Goal: Task Accomplishment & Management: Manage account settings

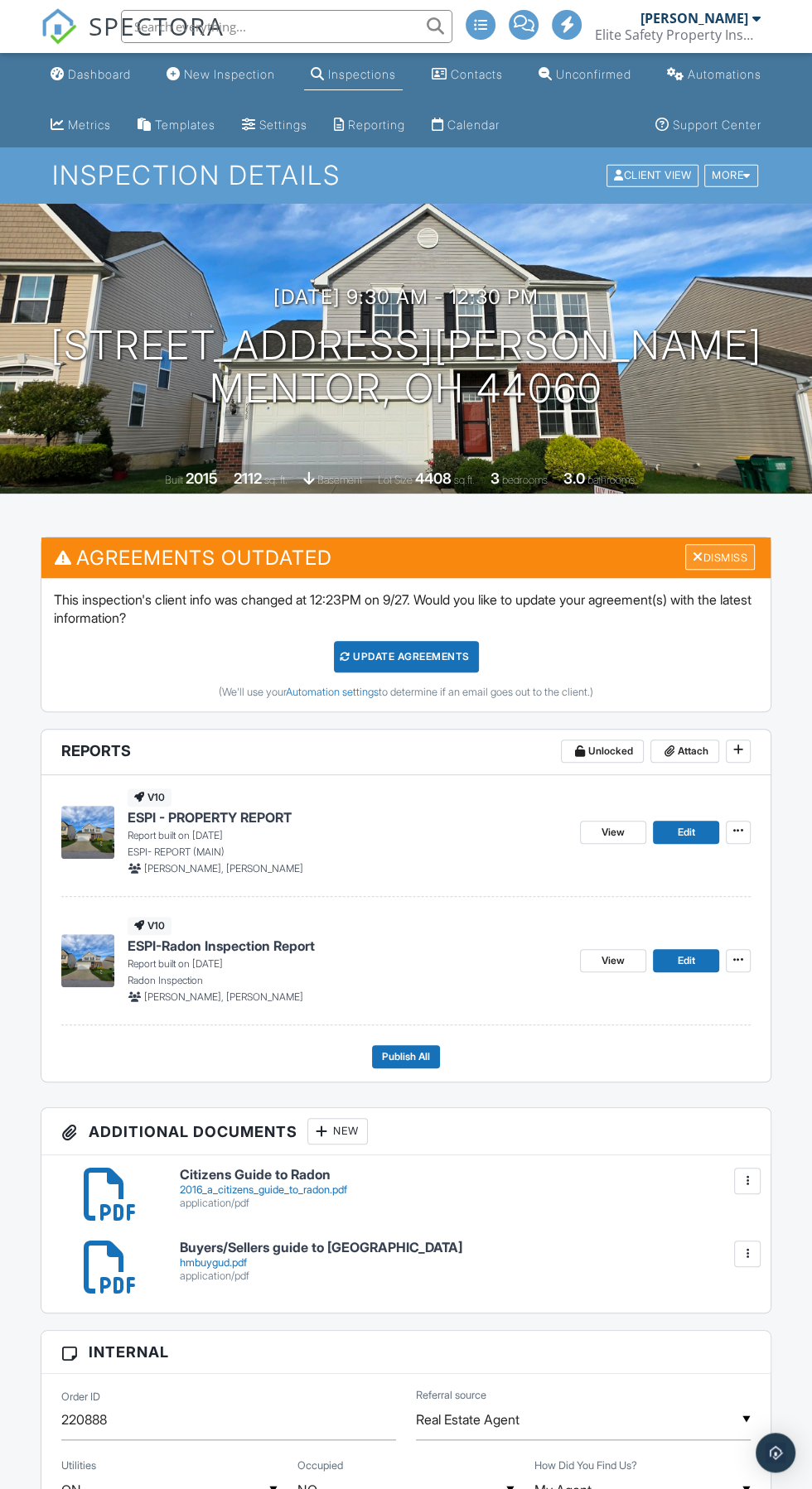
click at [737, 552] on div "Dismiss" at bounding box center [719, 557] width 70 height 26
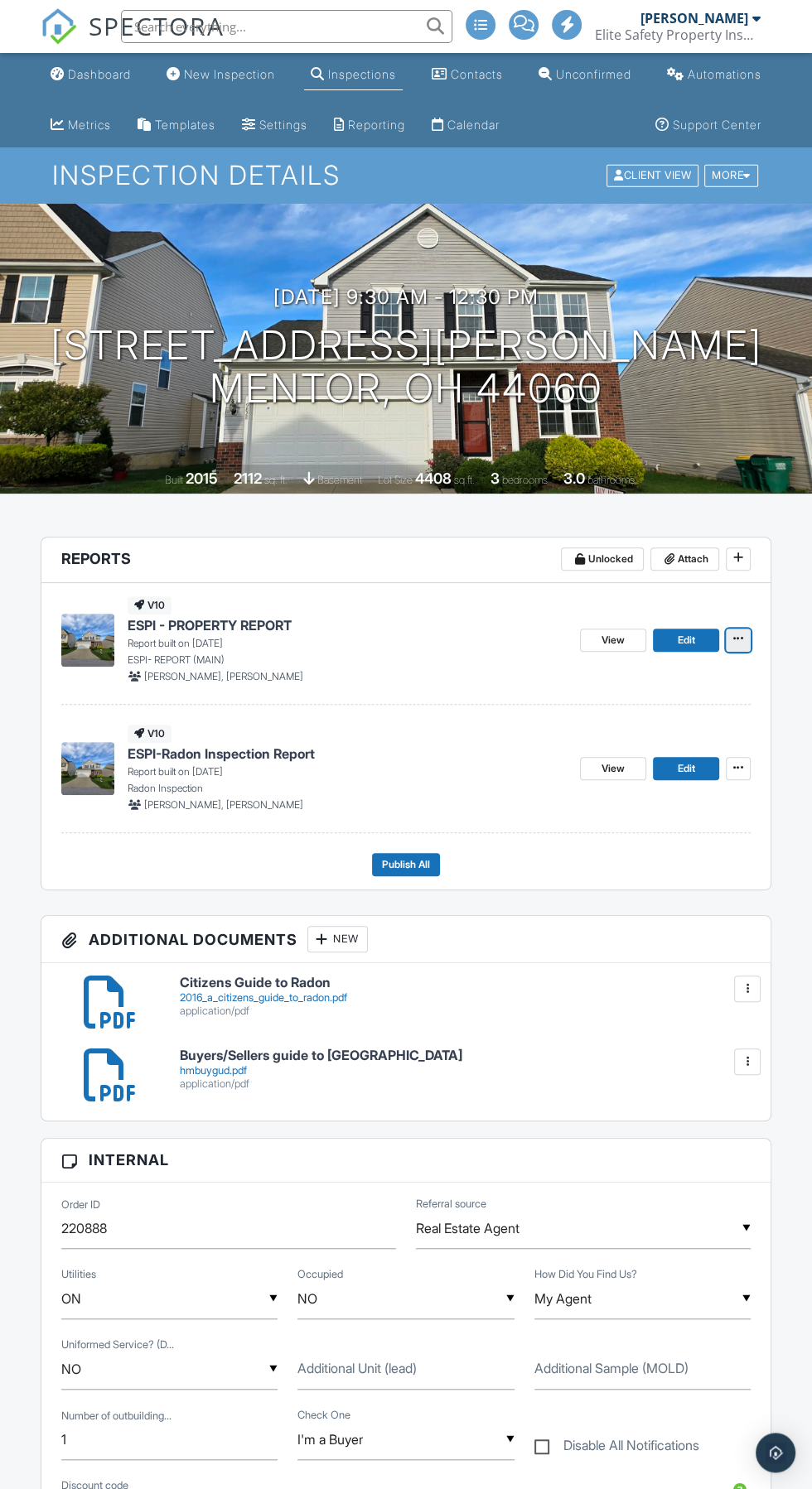
click at [732, 641] on icon at bounding box center [737, 639] width 10 height 12
click at [699, 690] on input "Quick Publish" at bounding box center [655, 683] width 169 height 37
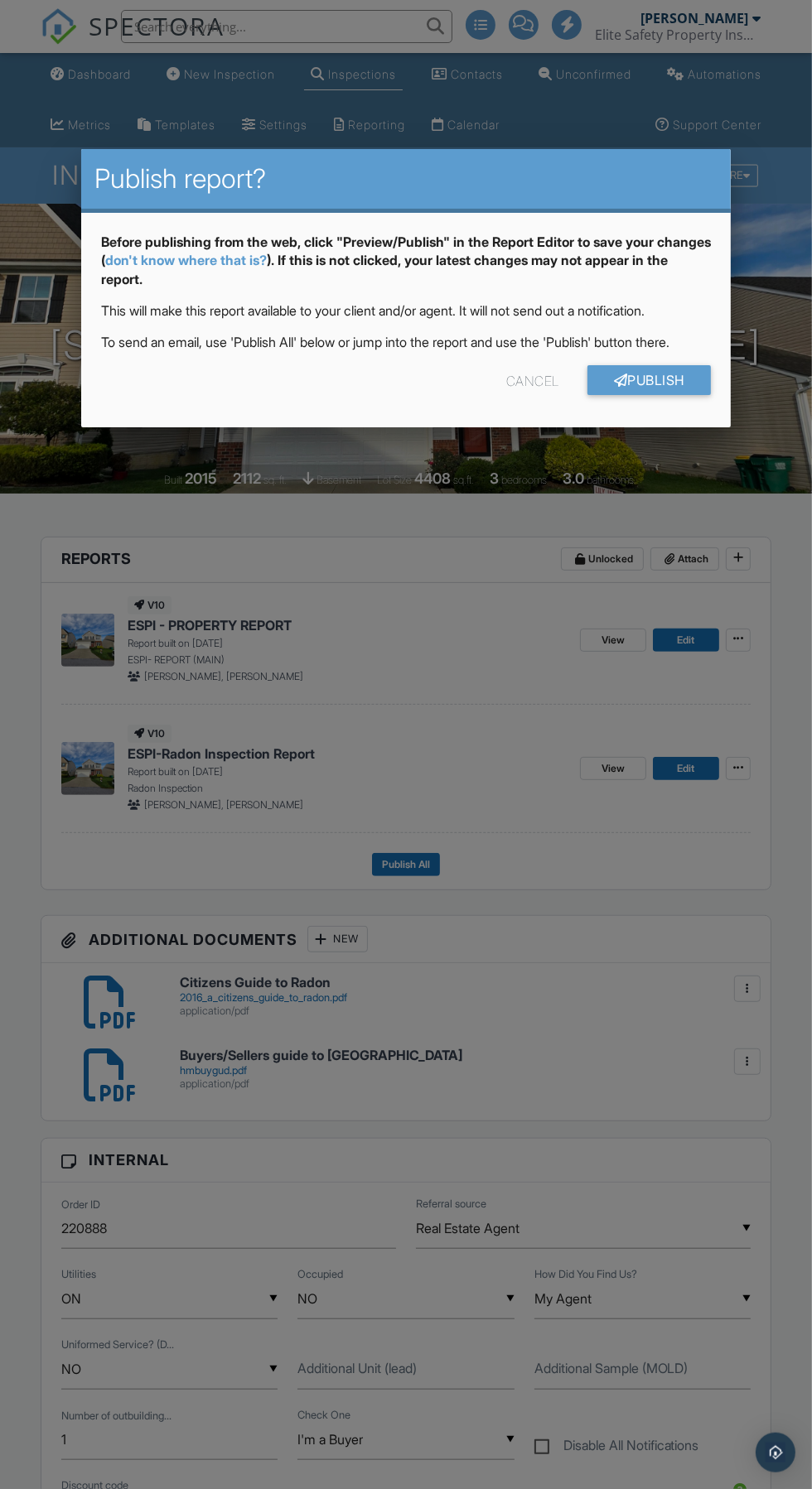
click at [521, 380] on div "Cancel" at bounding box center [531, 380] width 53 height 30
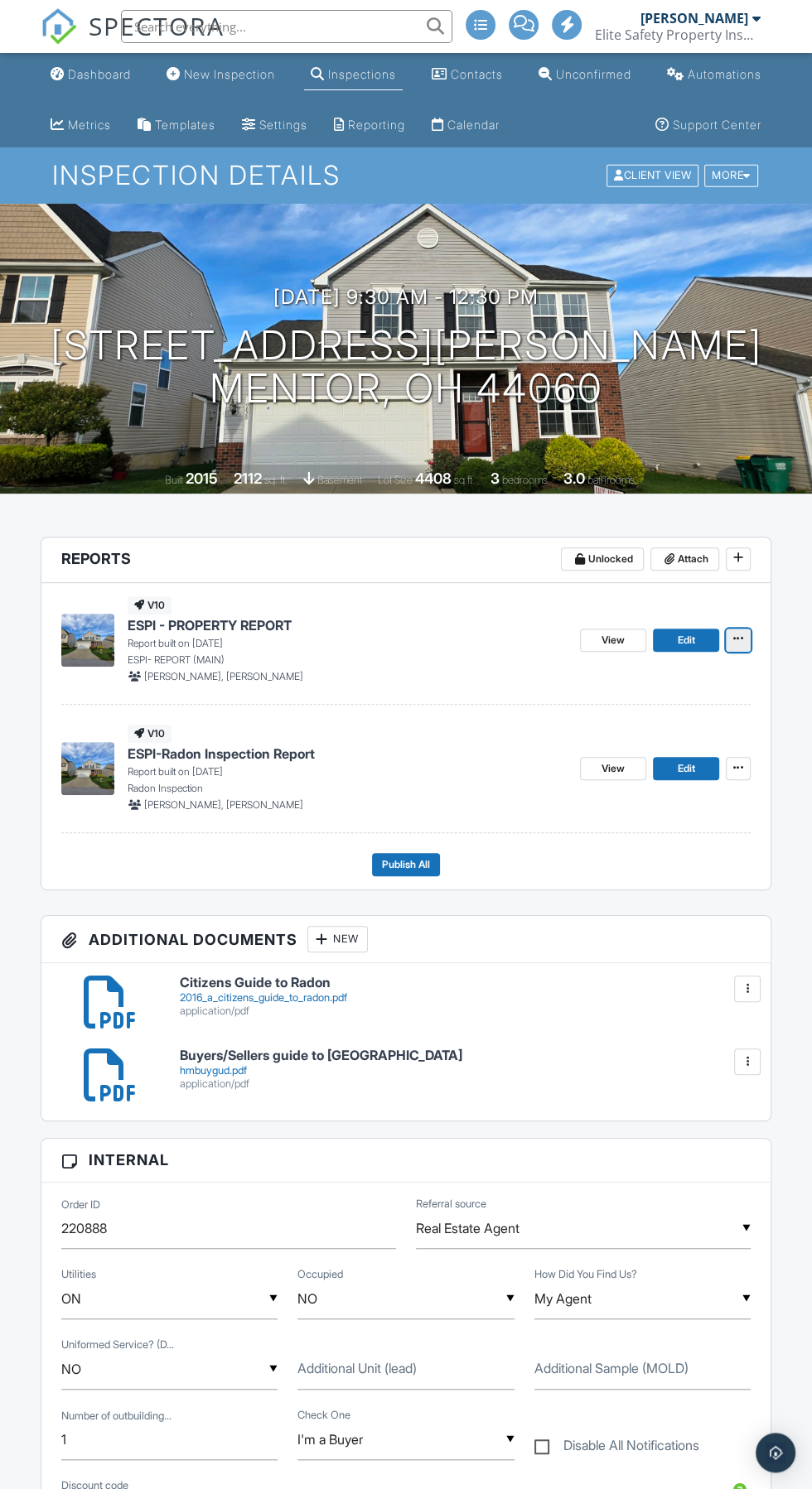
click at [743, 641] on span at bounding box center [737, 638] width 17 height 17
click at [678, 644] on span "Edit" at bounding box center [686, 640] width 17 height 17
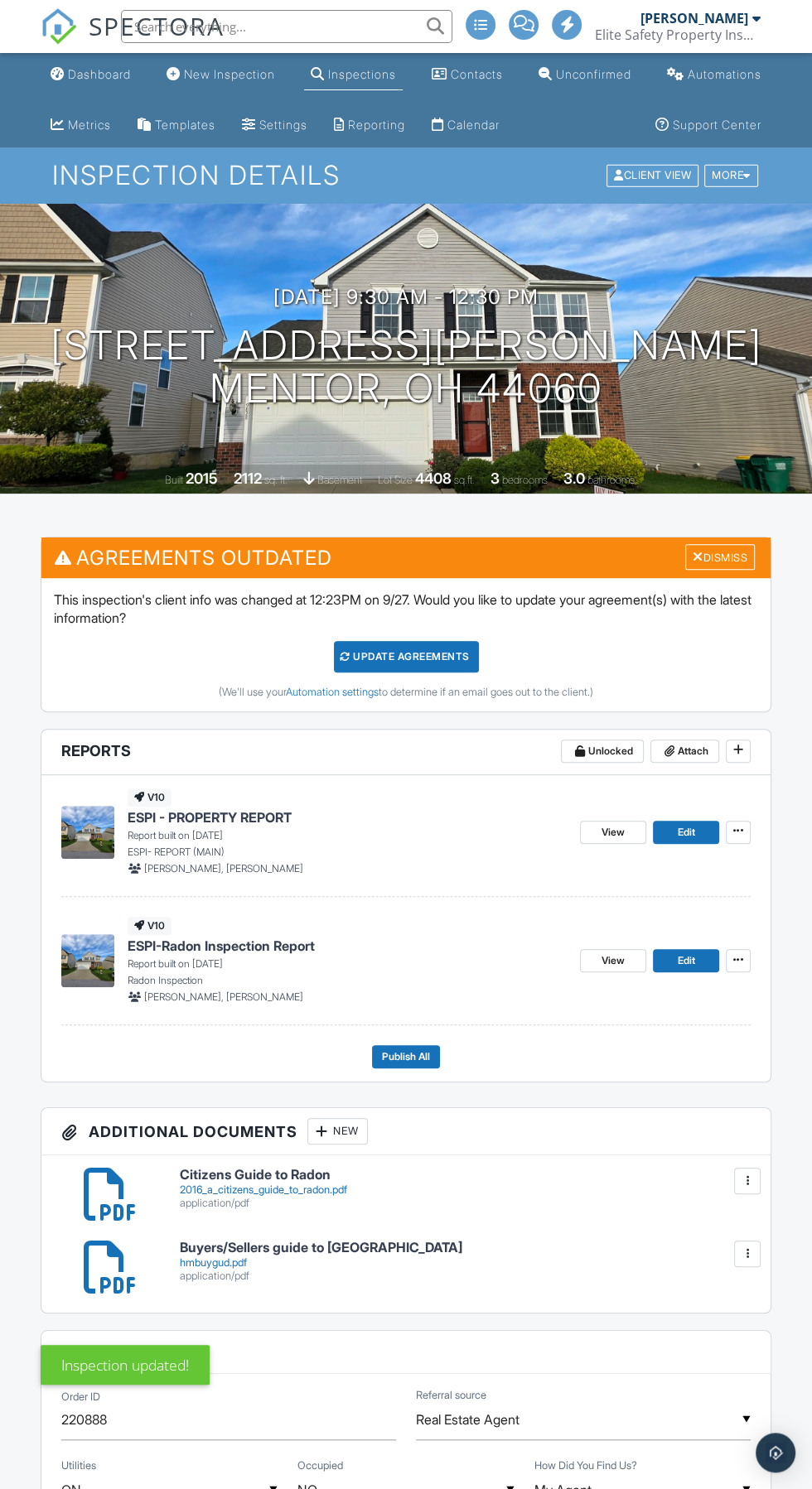
click at [568, 24] on span at bounding box center [567, 24] width 17 height 1
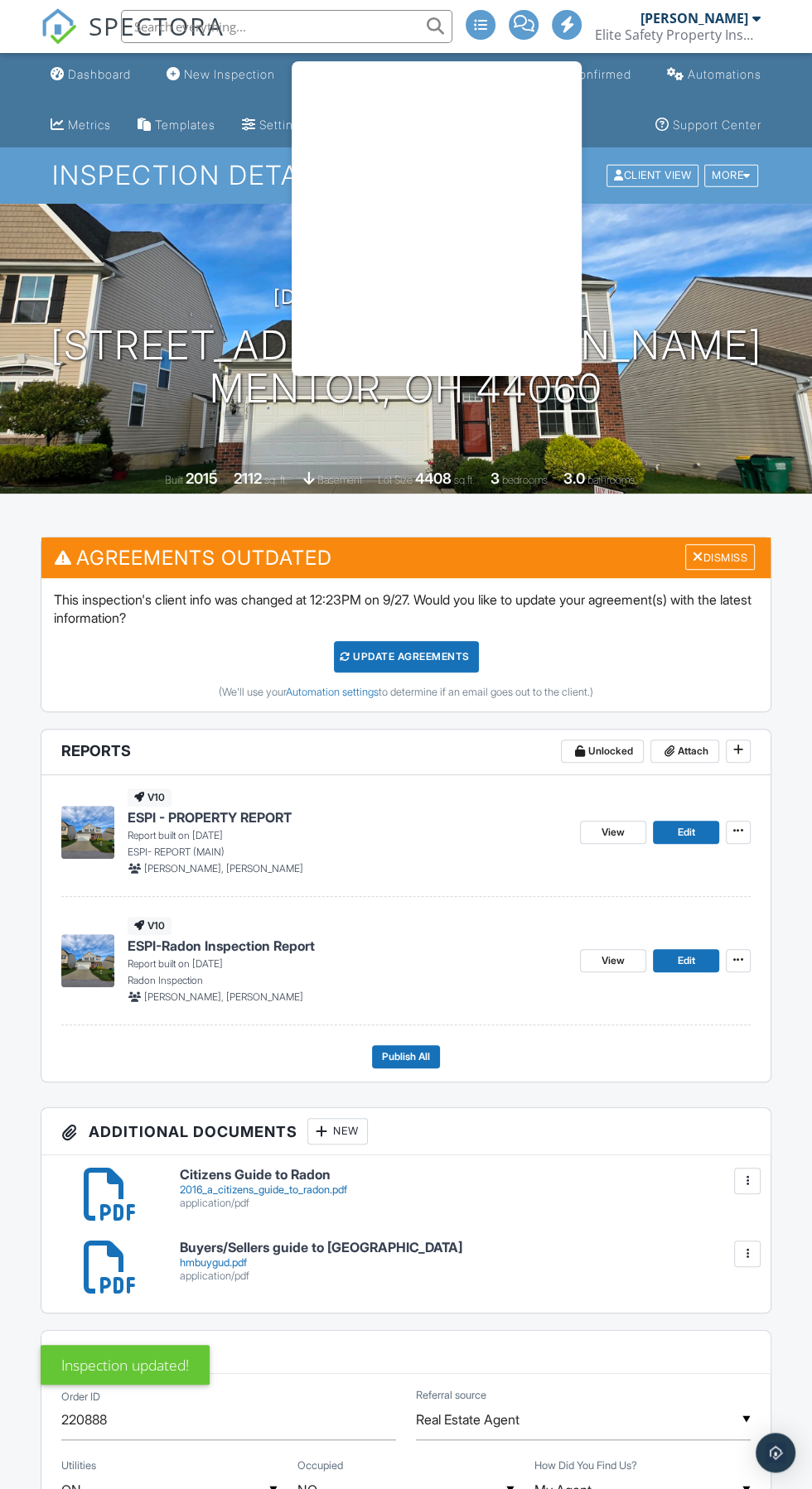
click at [566, 24] on span at bounding box center [567, 24] width 17 height 1
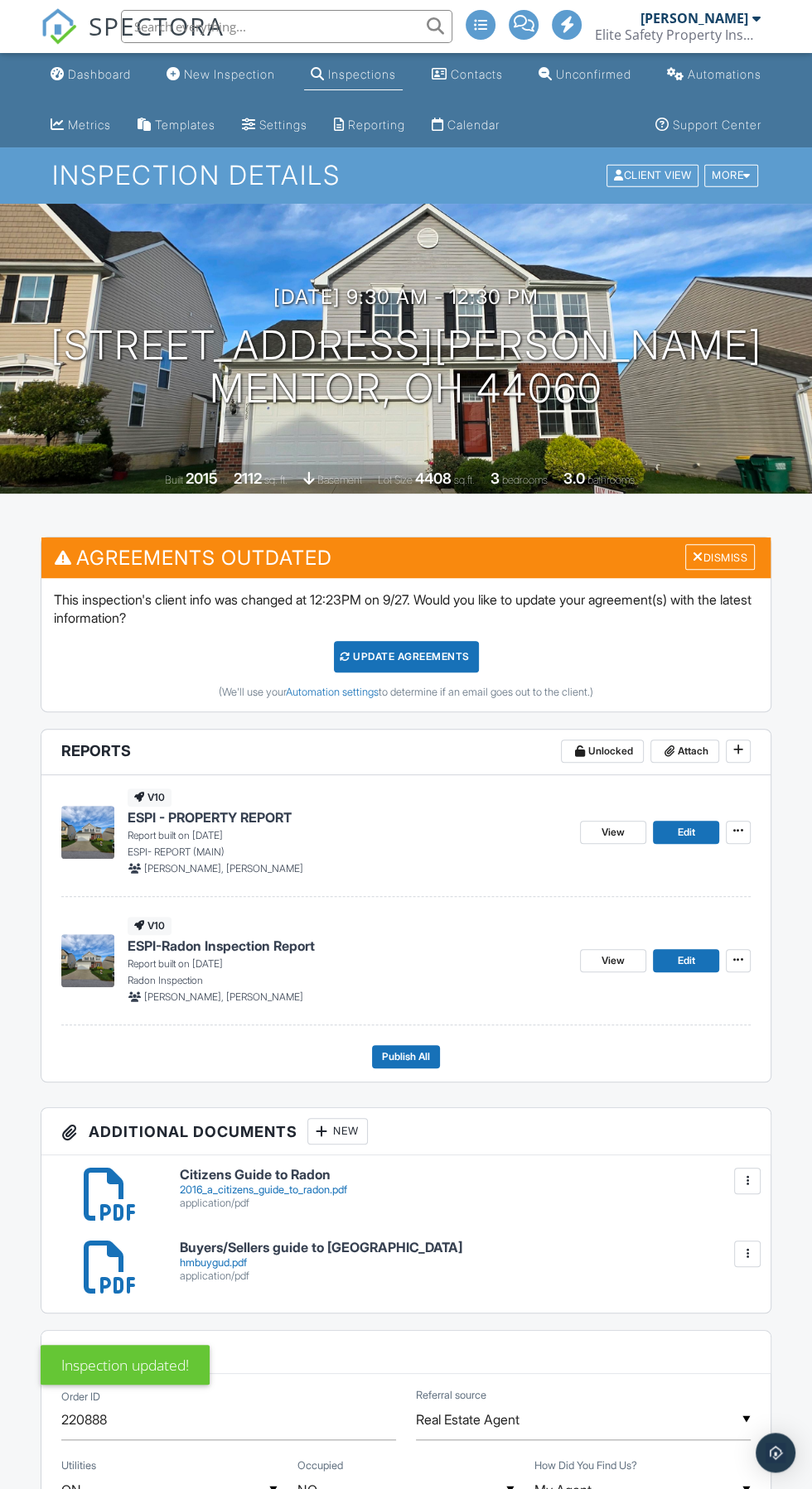
click at [570, 24] on span at bounding box center [567, 24] width 17 height 1
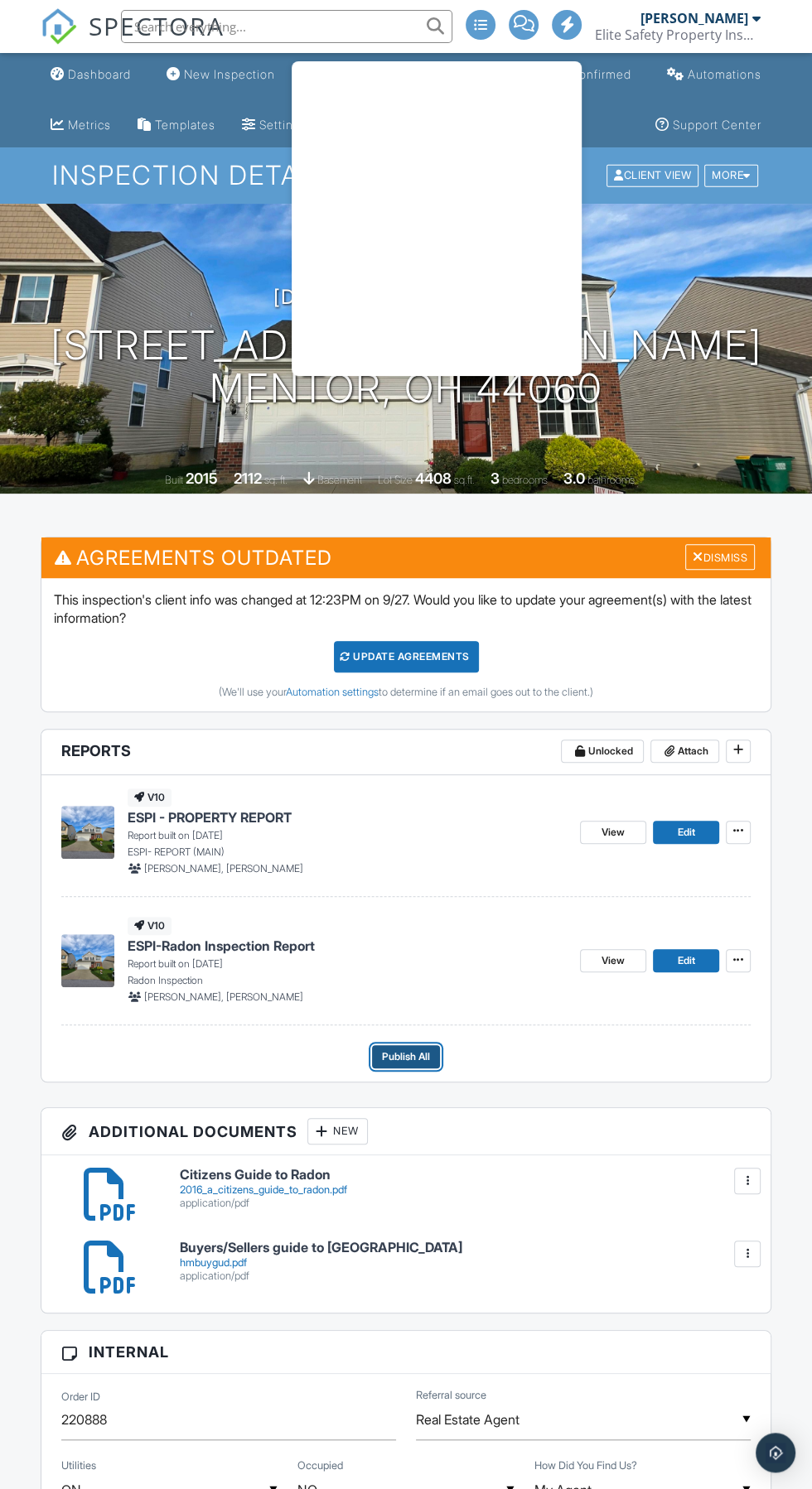
click at [422, 1045] on button "Publish All" at bounding box center [406, 1056] width 68 height 23
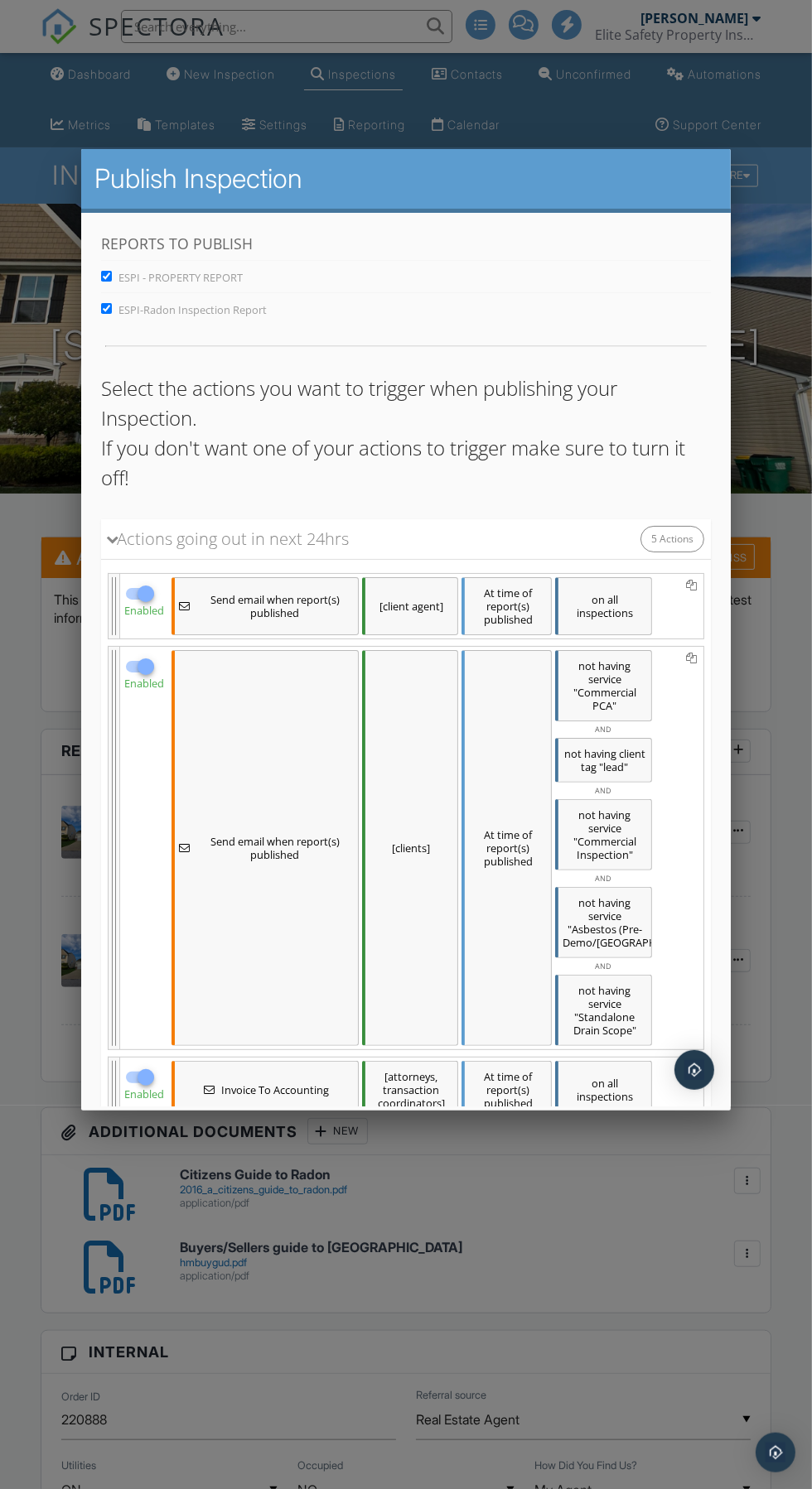
click at [252, 309] on span "ESPI-Radon Inspection Report" at bounding box center [191, 309] width 148 height 15
click at [111, 309] on input "ESPI-Radon Inspection Report" at bounding box center [105, 308] width 11 height 11
checkbox input "false"
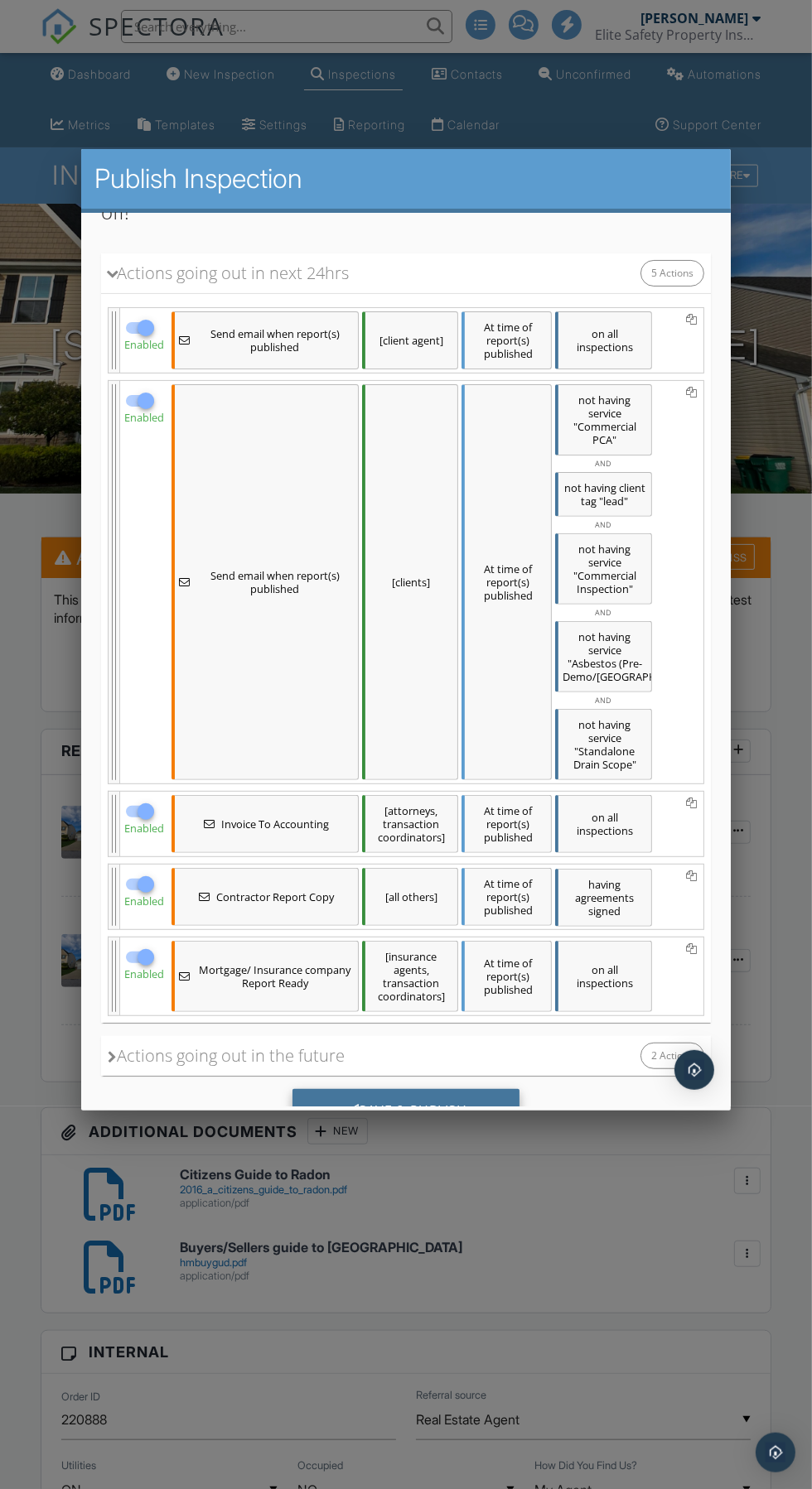
click at [482, 1097] on div "Save & Publish" at bounding box center [405, 1111] width 228 height 45
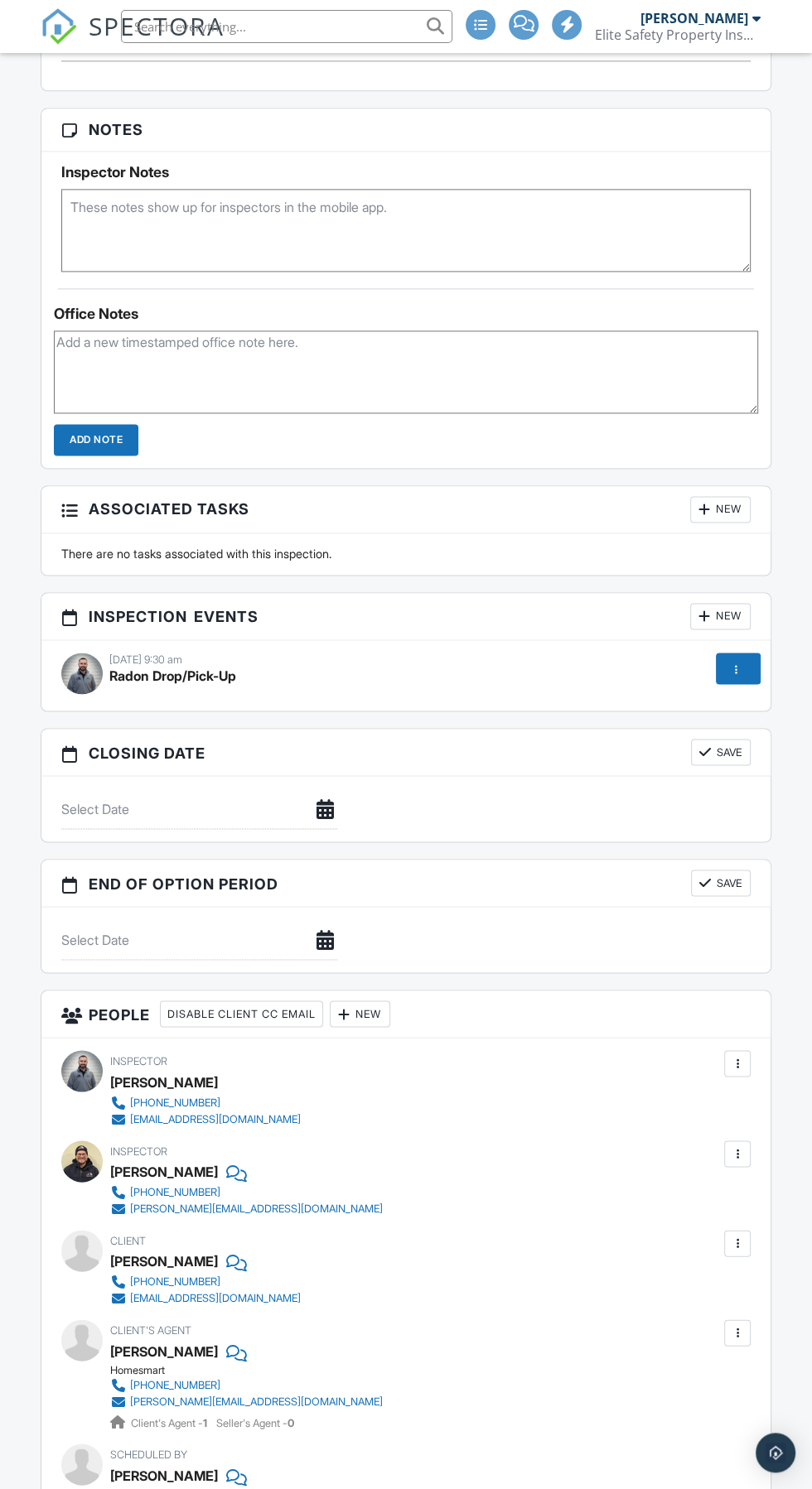
scroll to position [1475, 0]
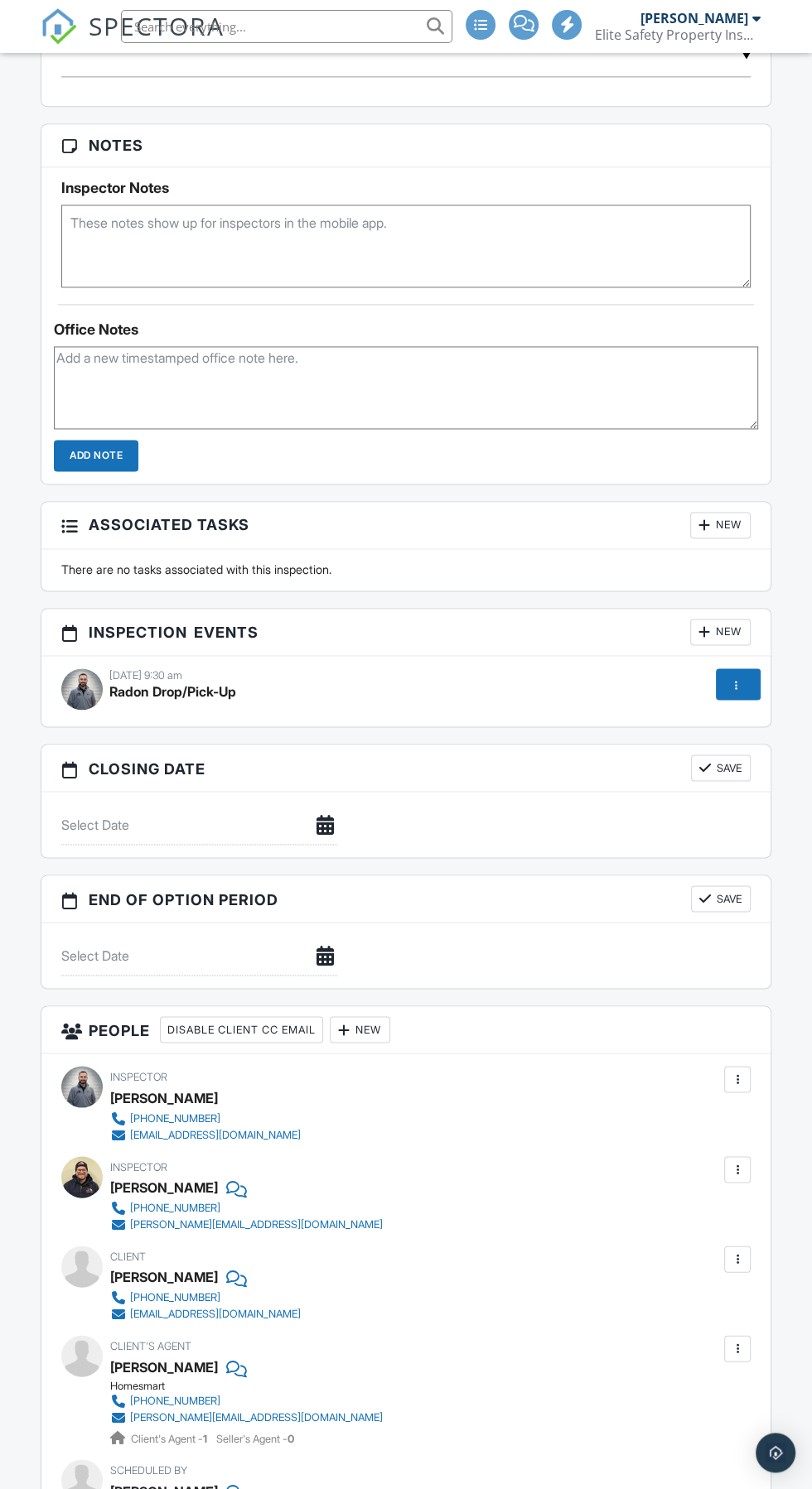
click at [736, 677] on div at bounding box center [735, 684] width 17 height 17
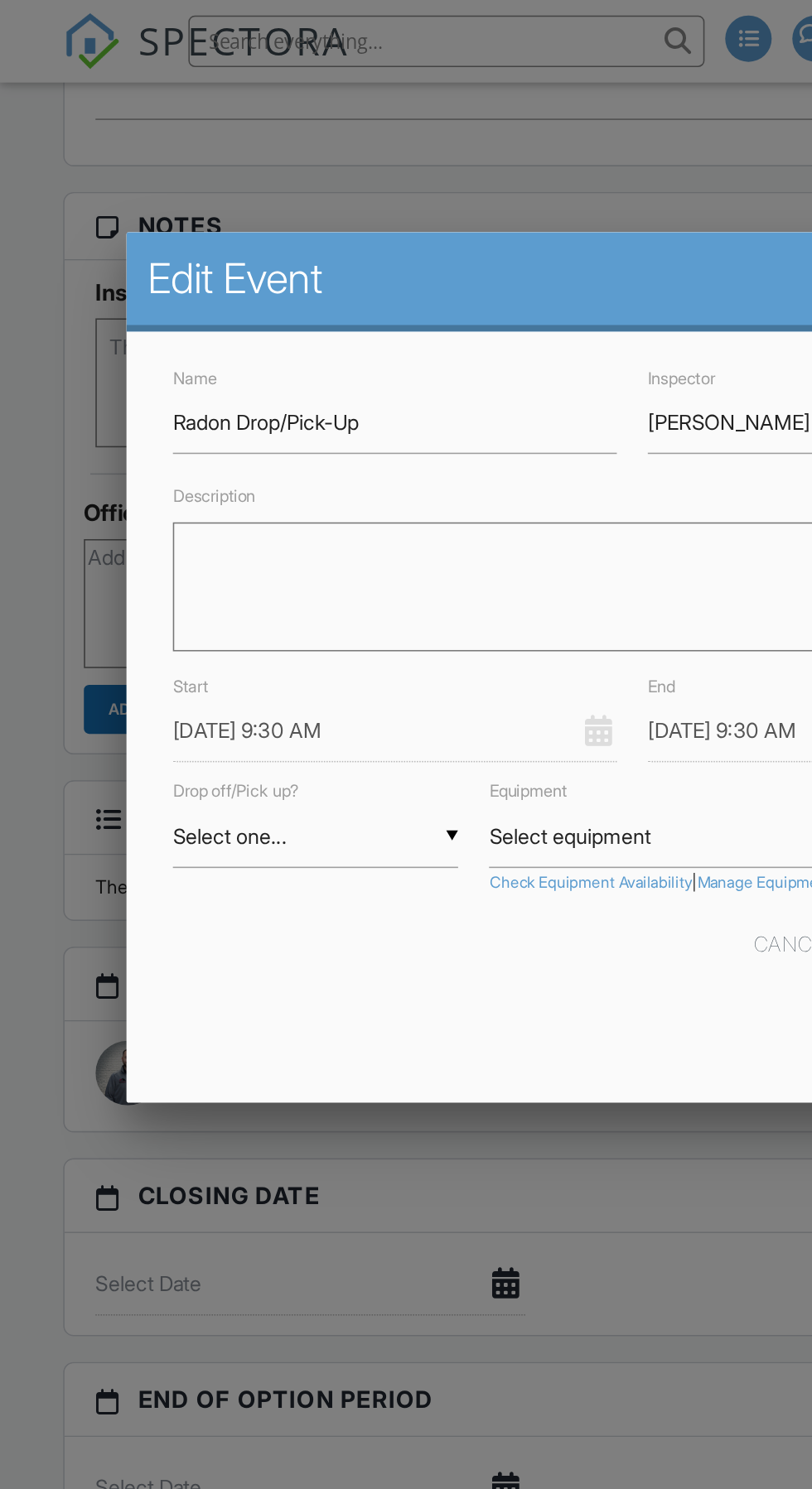
click at [481, 278] on input "[PERSON_NAME]" at bounding box center [558, 271] width 285 height 41
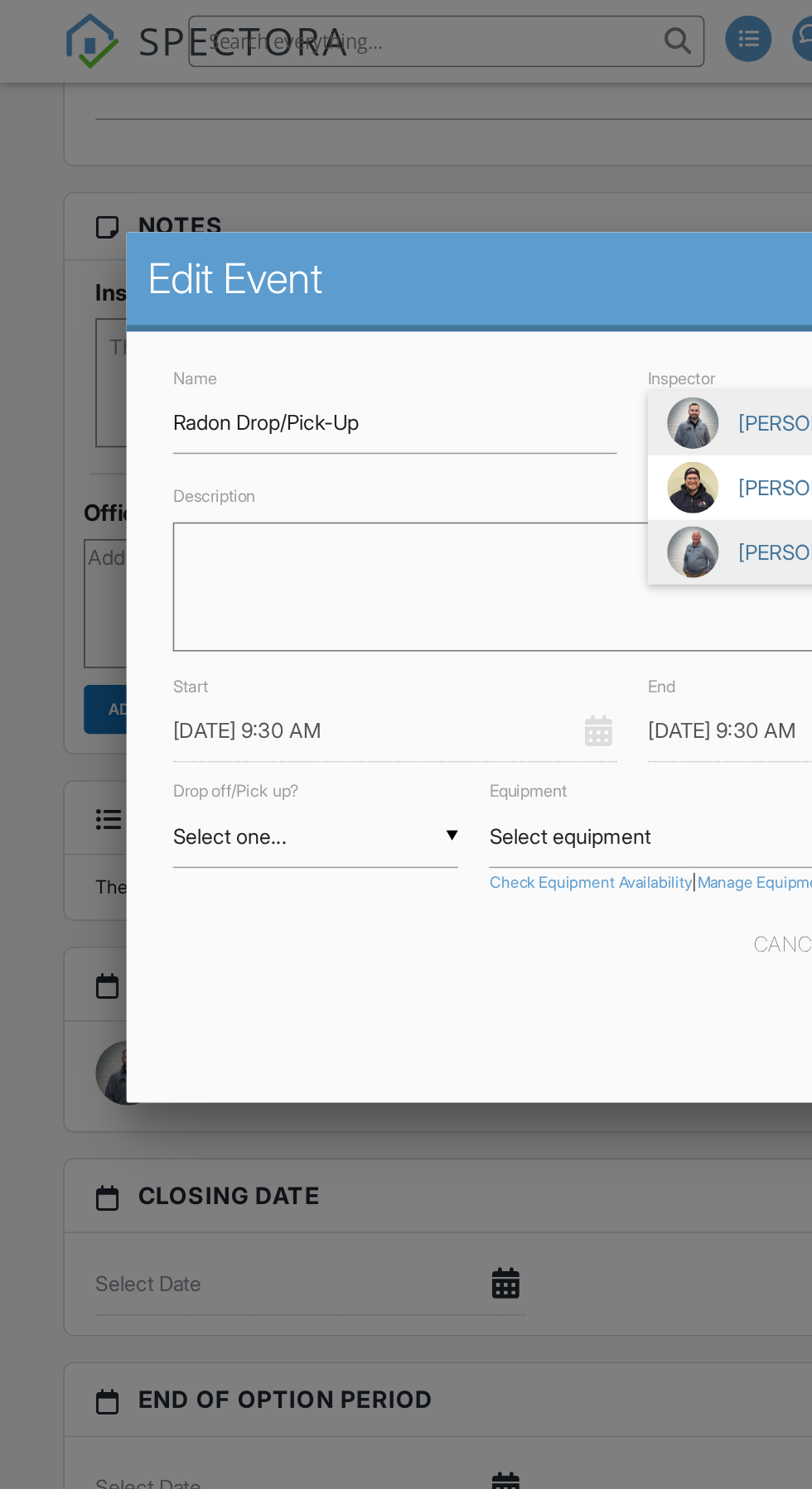
click at [466, 352] on span "[PERSON_NAME]" at bounding box center [558, 354] width 285 height 42
type input "[PERSON_NAME]"
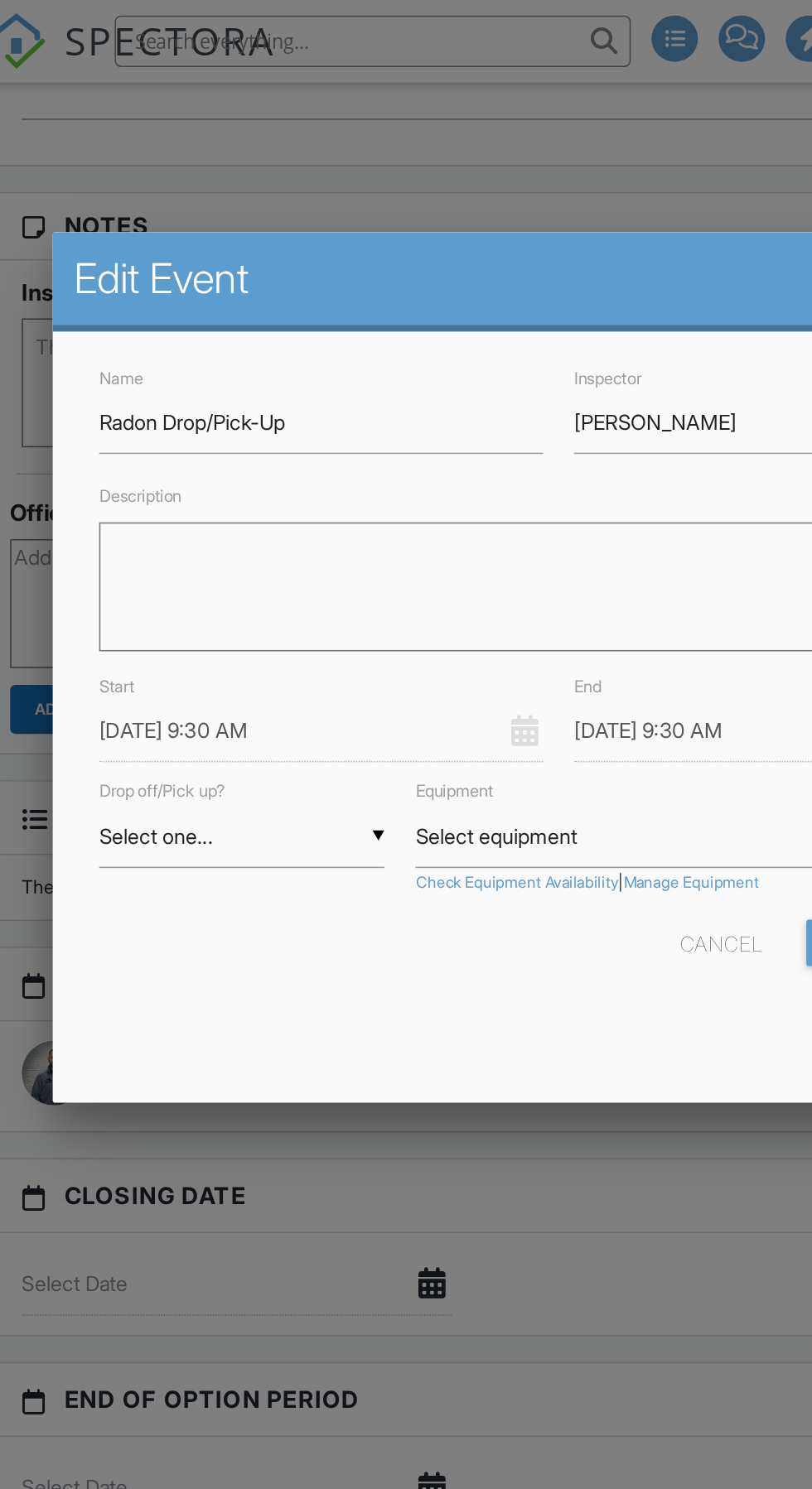
click at [272, 468] on input "[DATE] 9:30 AM" at bounding box center [254, 469] width 285 height 41
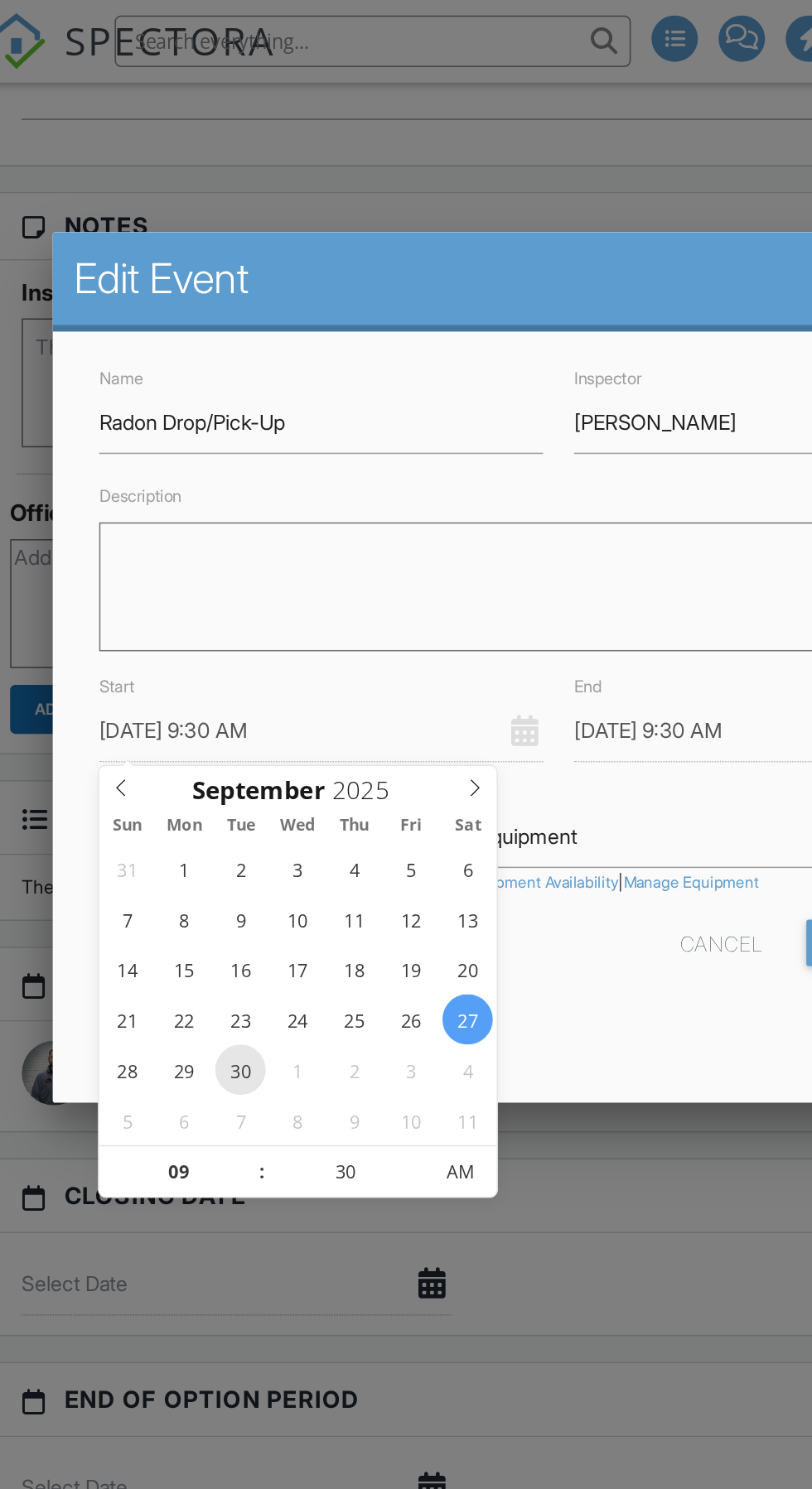
type input "[DATE] 9:30 AM"
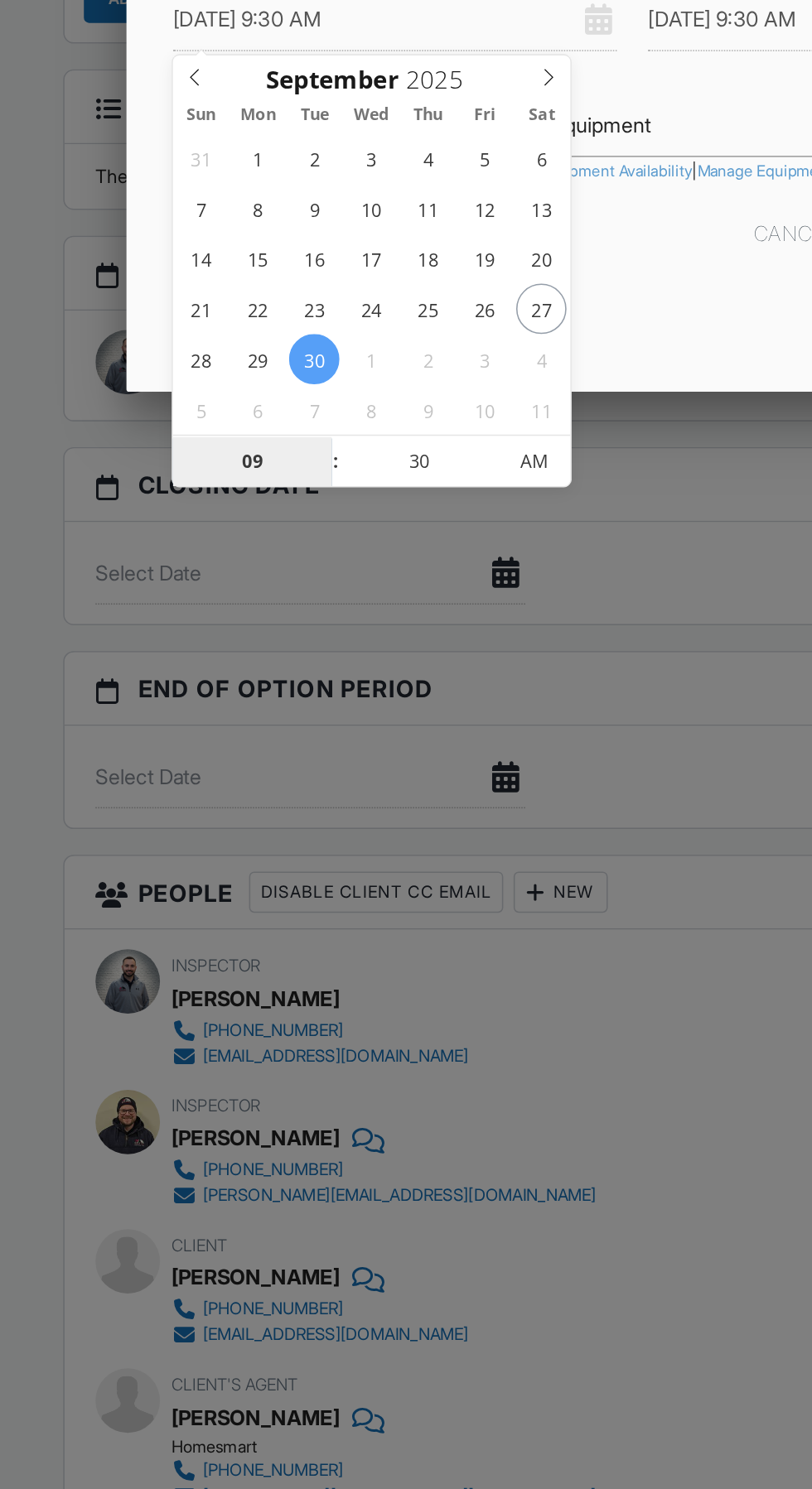
type input "01"
type input "[DATE] 1:30 AM"
type input "12"
type input "[DATE] 12:30 AM"
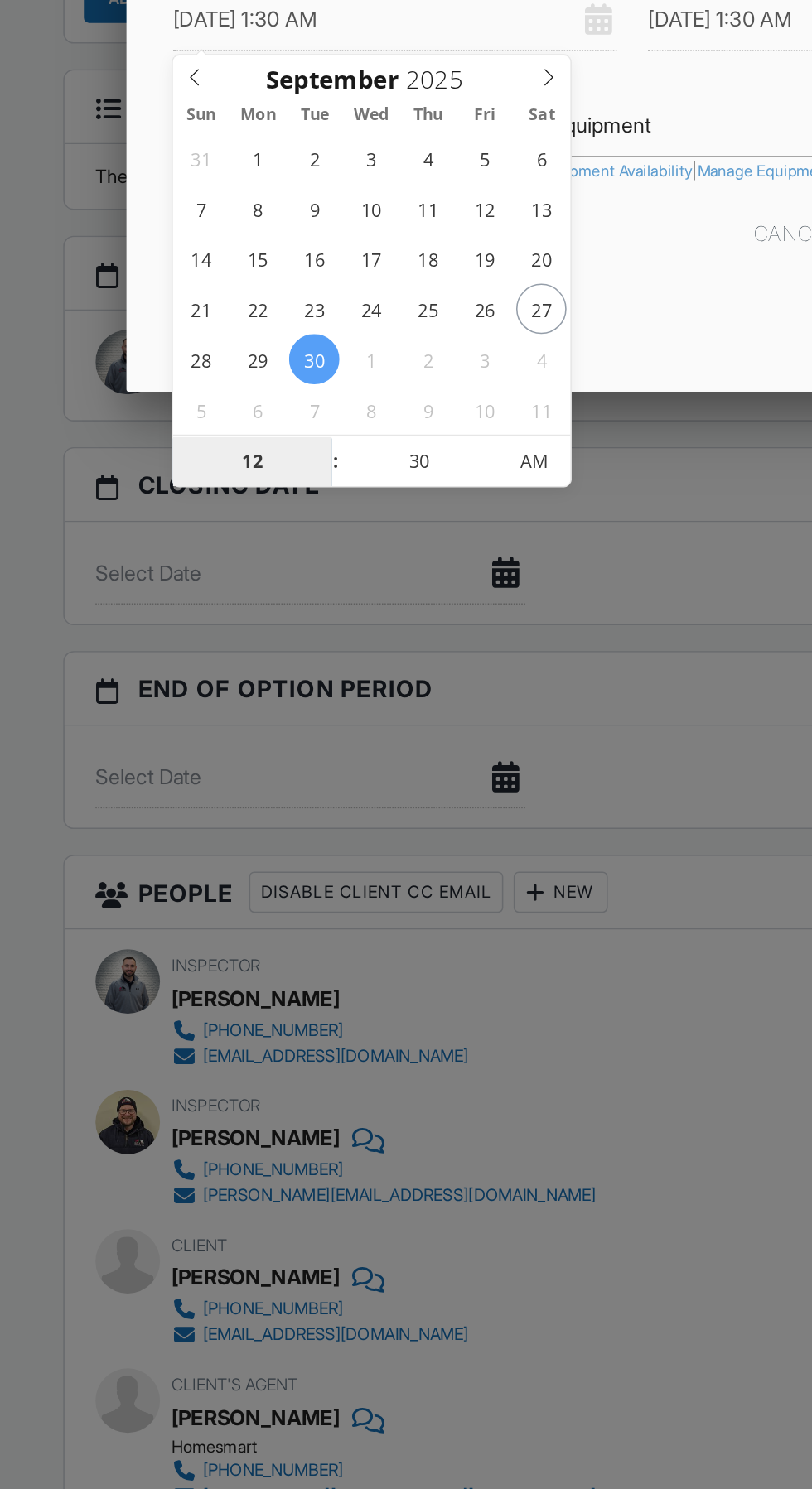
type input "[DATE] 12:30 AM"
type input "12"
click at [282, 752] on input "30" at bounding box center [269, 753] width 102 height 33
type input "00"
type input "[DATE] 12:00 AM"
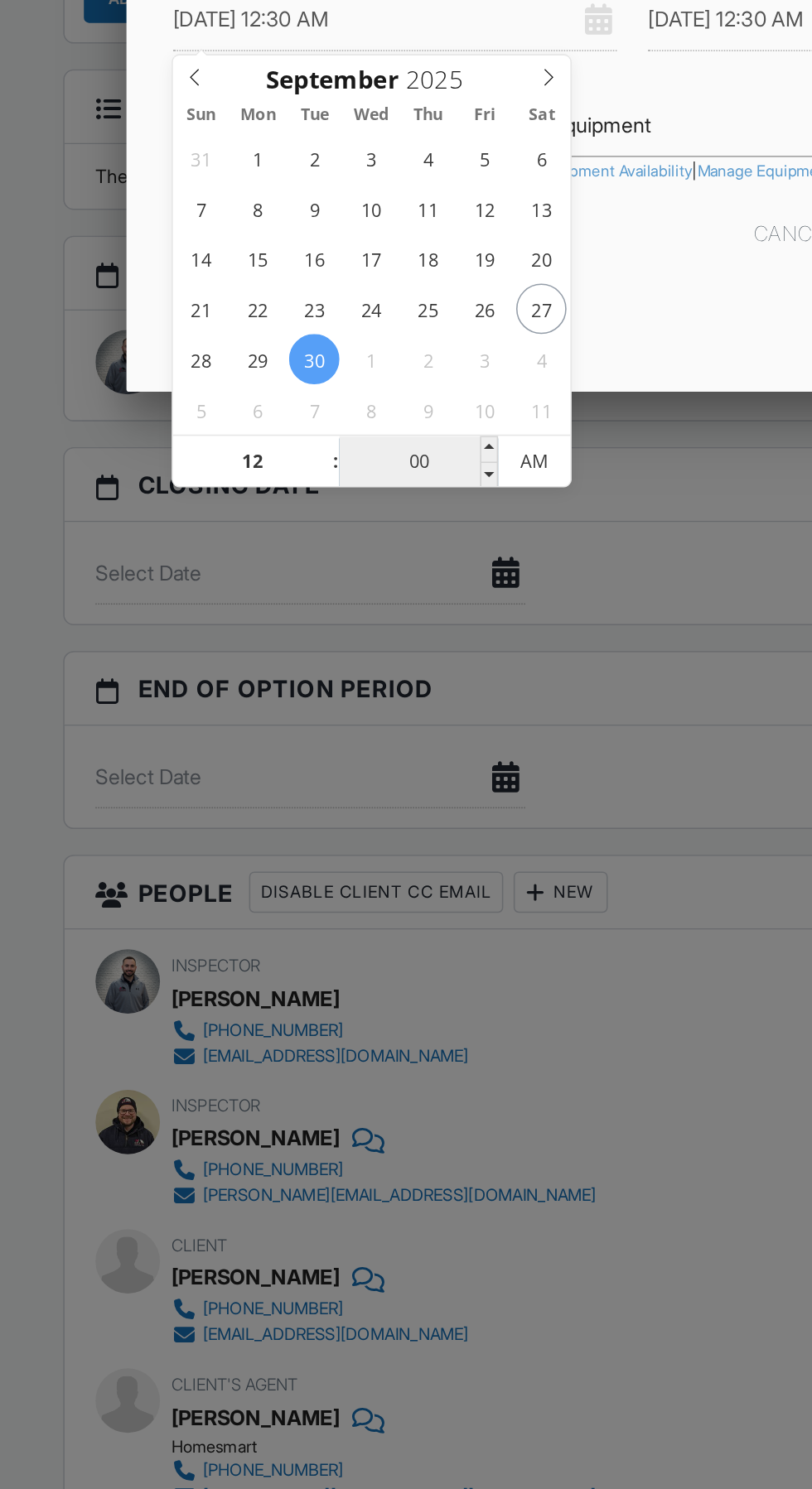
type input "[DATE] 12:00 AM"
type input "00"
click at [360, 738] on span "AM" at bounding box center [342, 752] width 46 height 33
type input "[DATE] 12:00 PM"
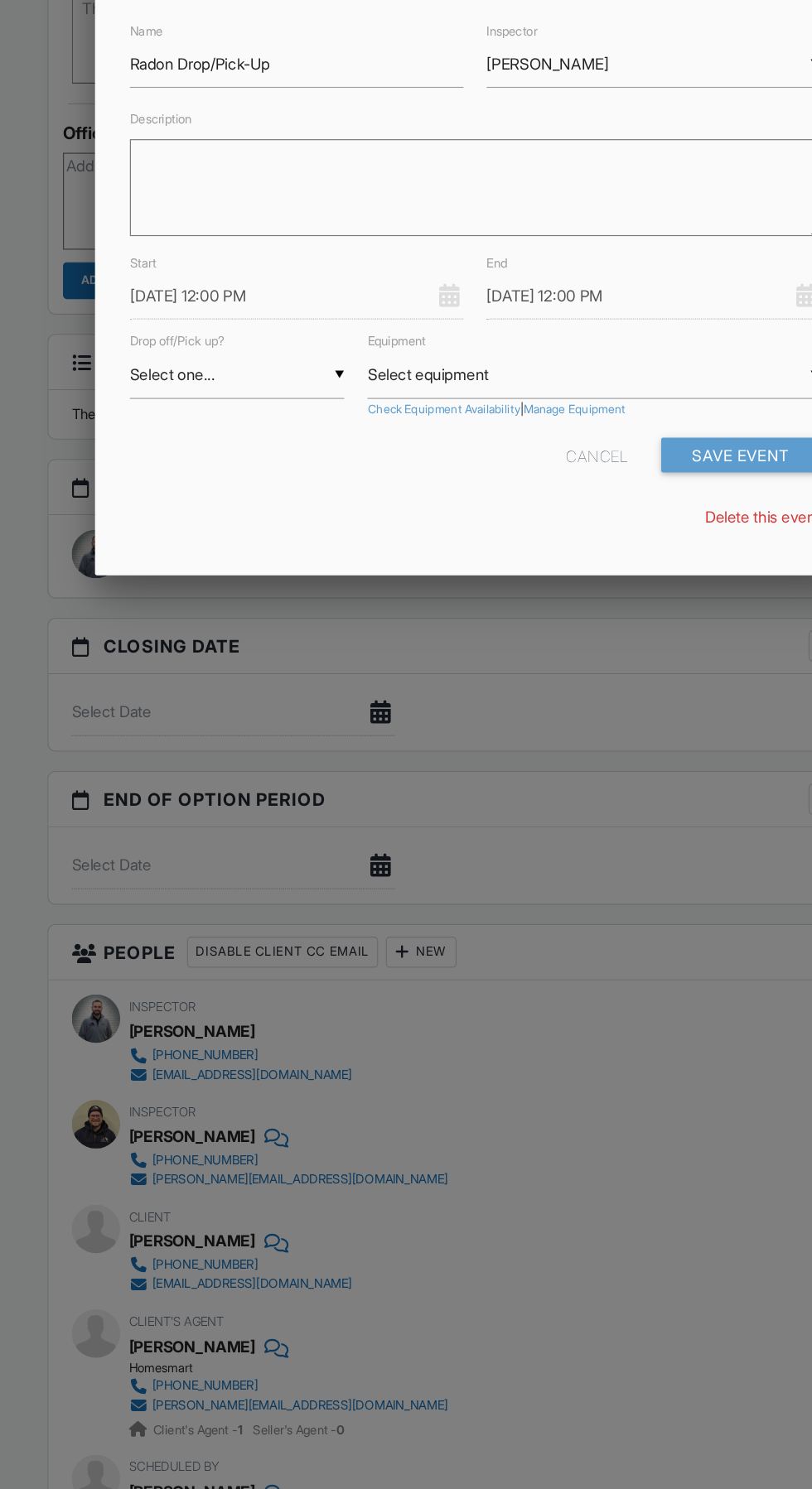
scroll to position [1473, 0]
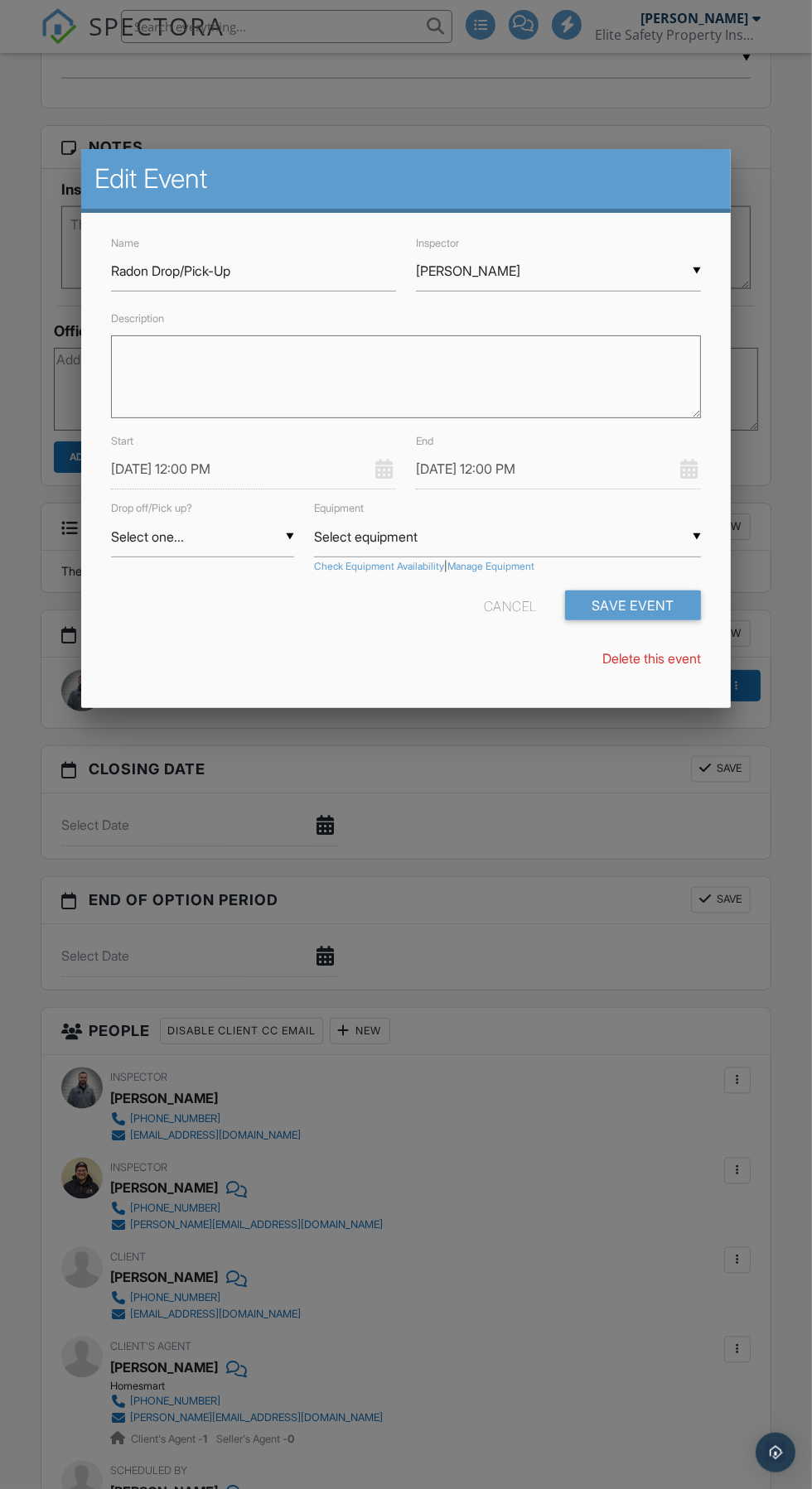
click at [634, 540] on input "Select equipment" at bounding box center [507, 536] width 387 height 41
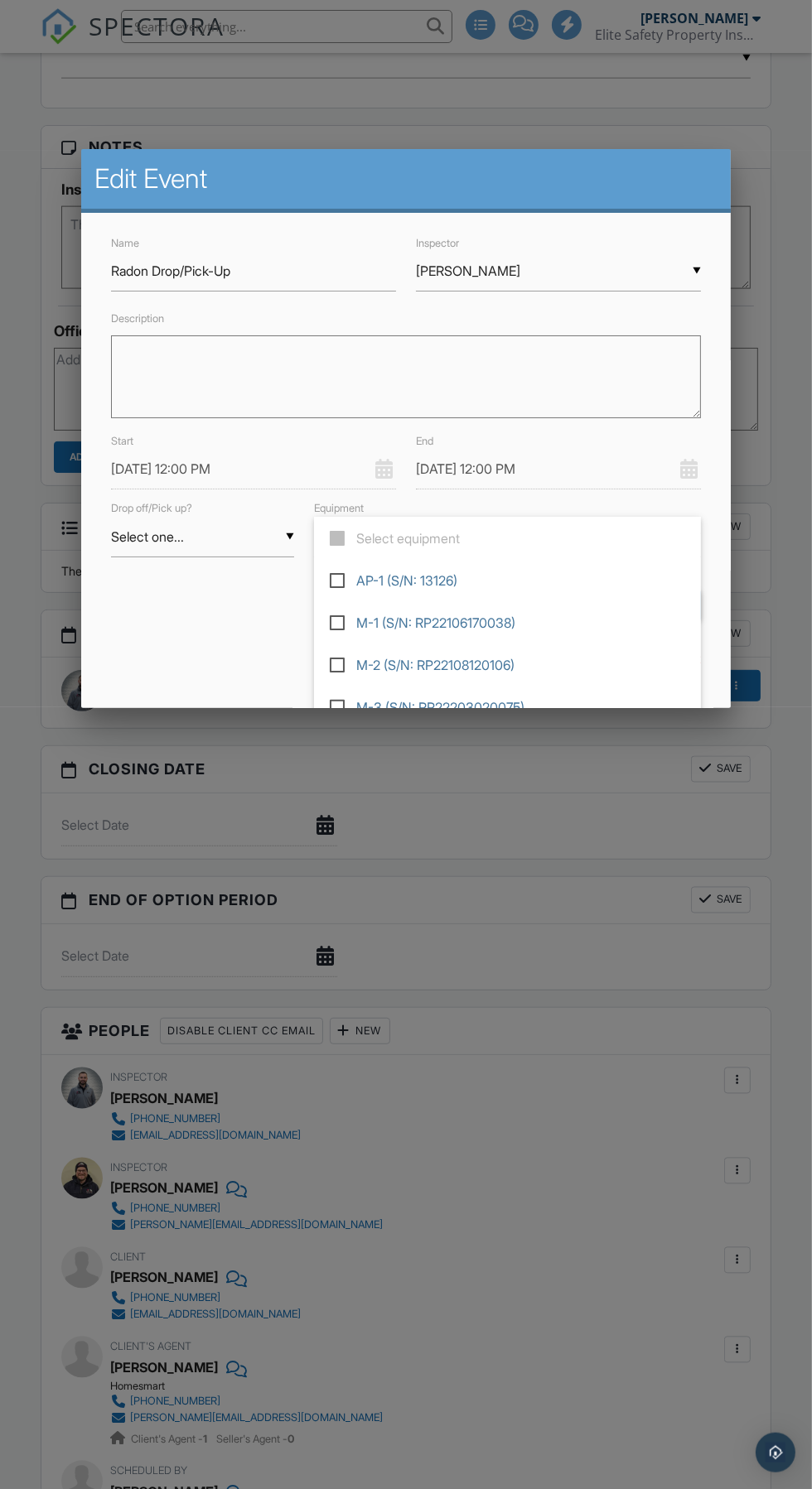
scroll to position [22, 0]
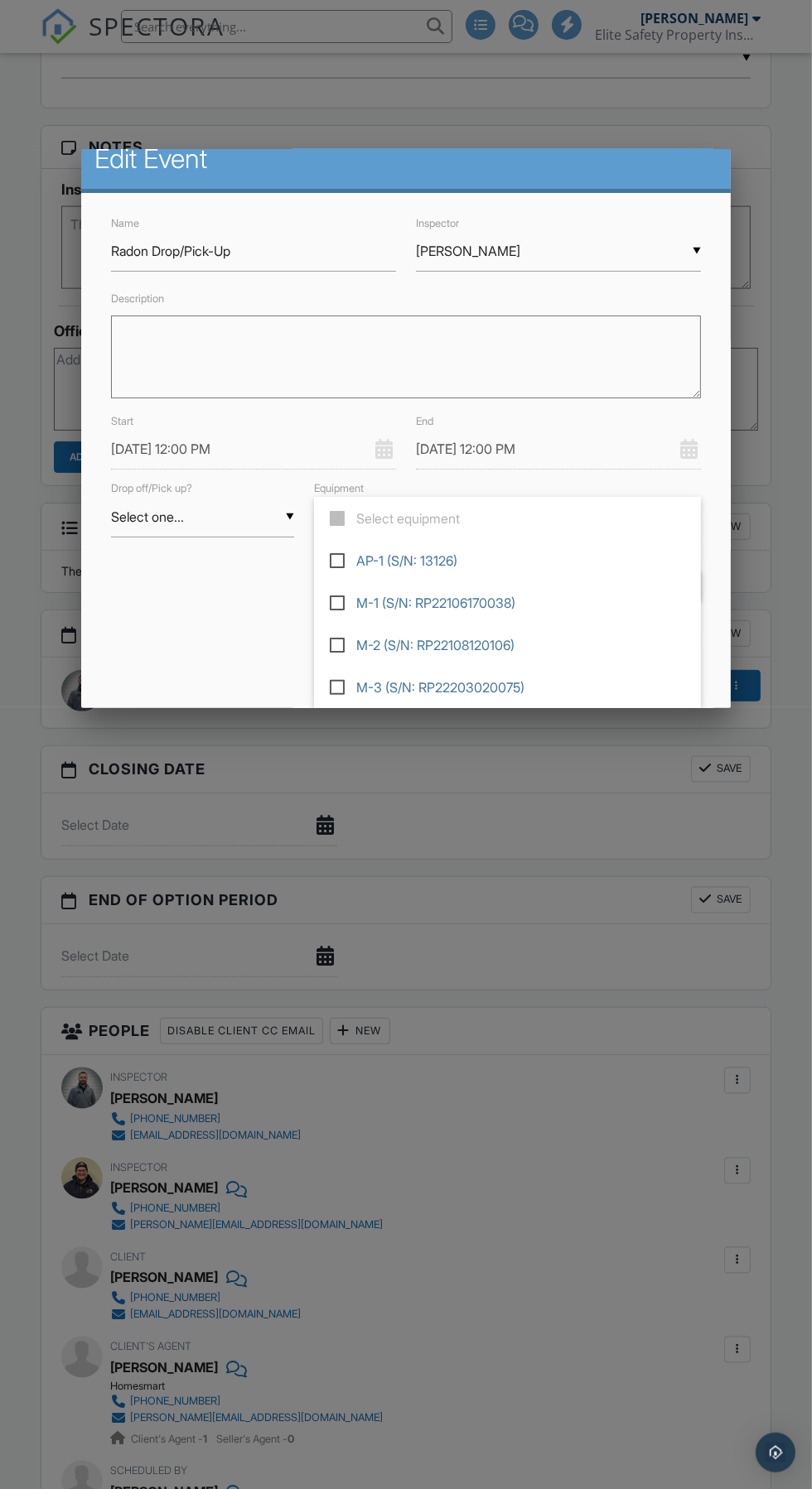
click at [213, 642] on div "Delete this event" at bounding box center [406, 638] width 609 height 18
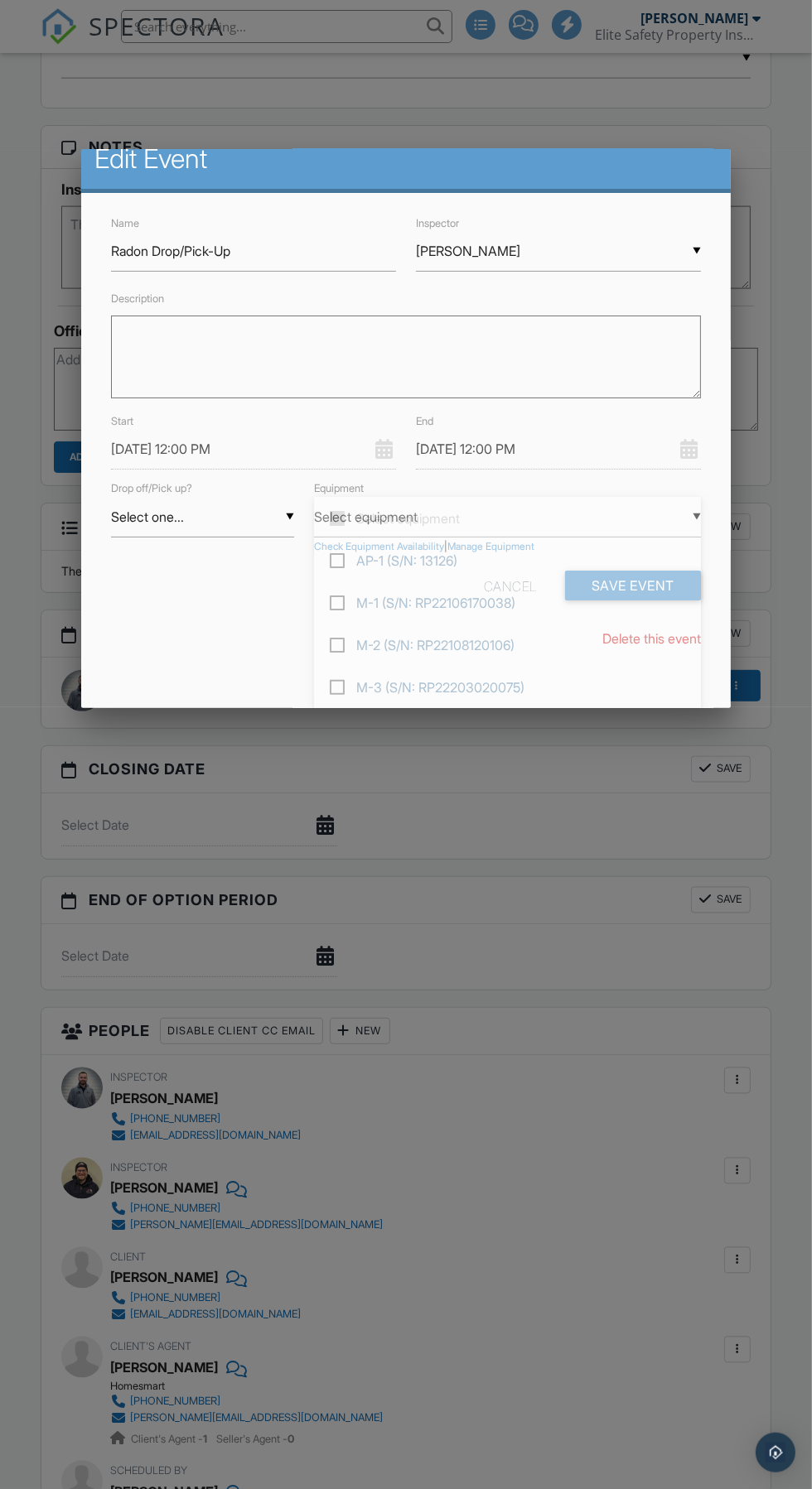
scroll to position [0, 0]
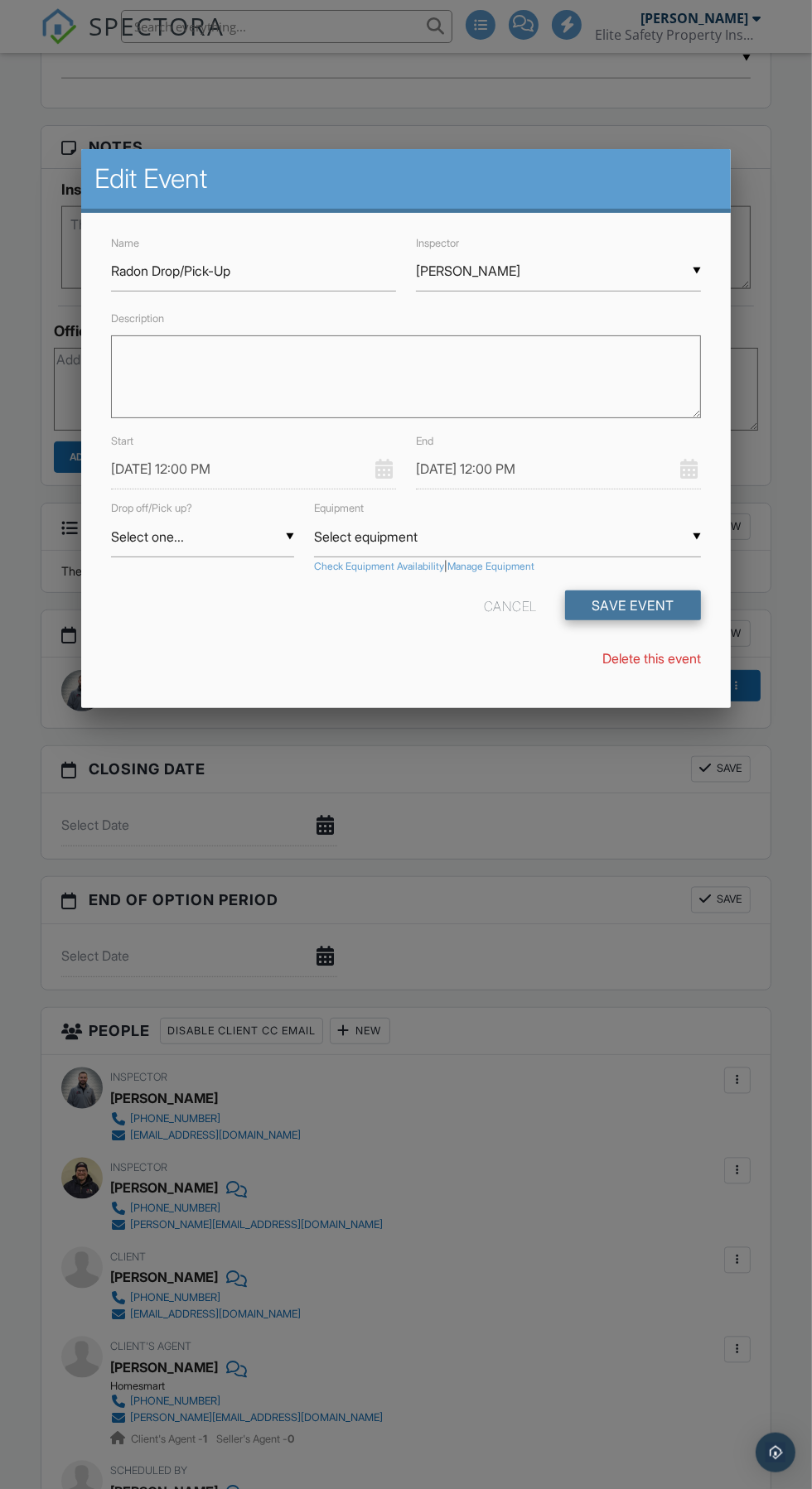
click at [653, 599] on button "Save Event" at bounding box center [633, 605] width 135 height 30
click at [669, 591] on button "Save Event" at bounding box center [633, 605] width 135 height 30
click at [610, 468] on input "[DATE] 12:00 PM" at bounding box center [558, 469] width 285 height 41
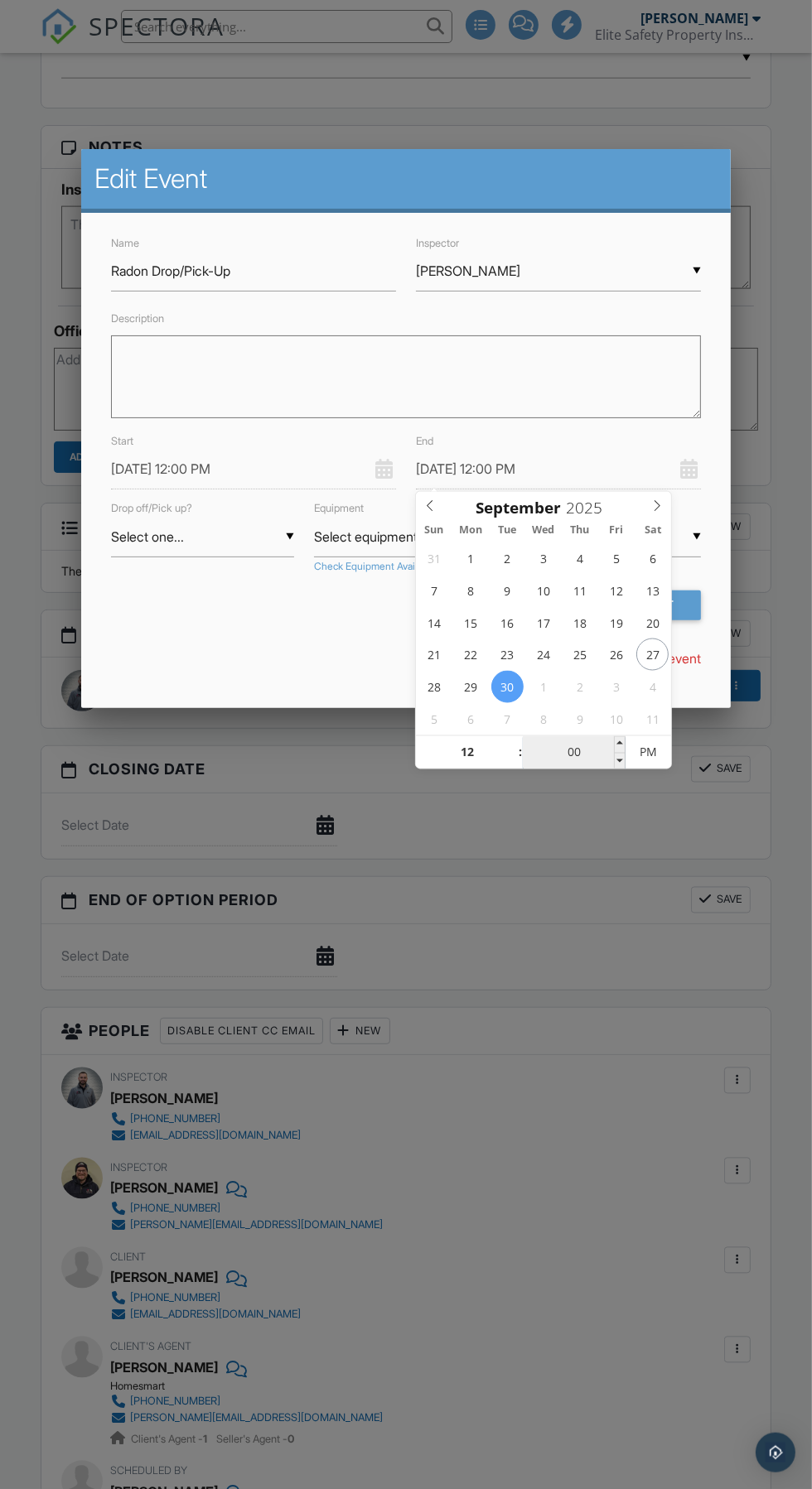
click at [568, 740] on input "00" at bounding box center [573, 753] width 102 height 33
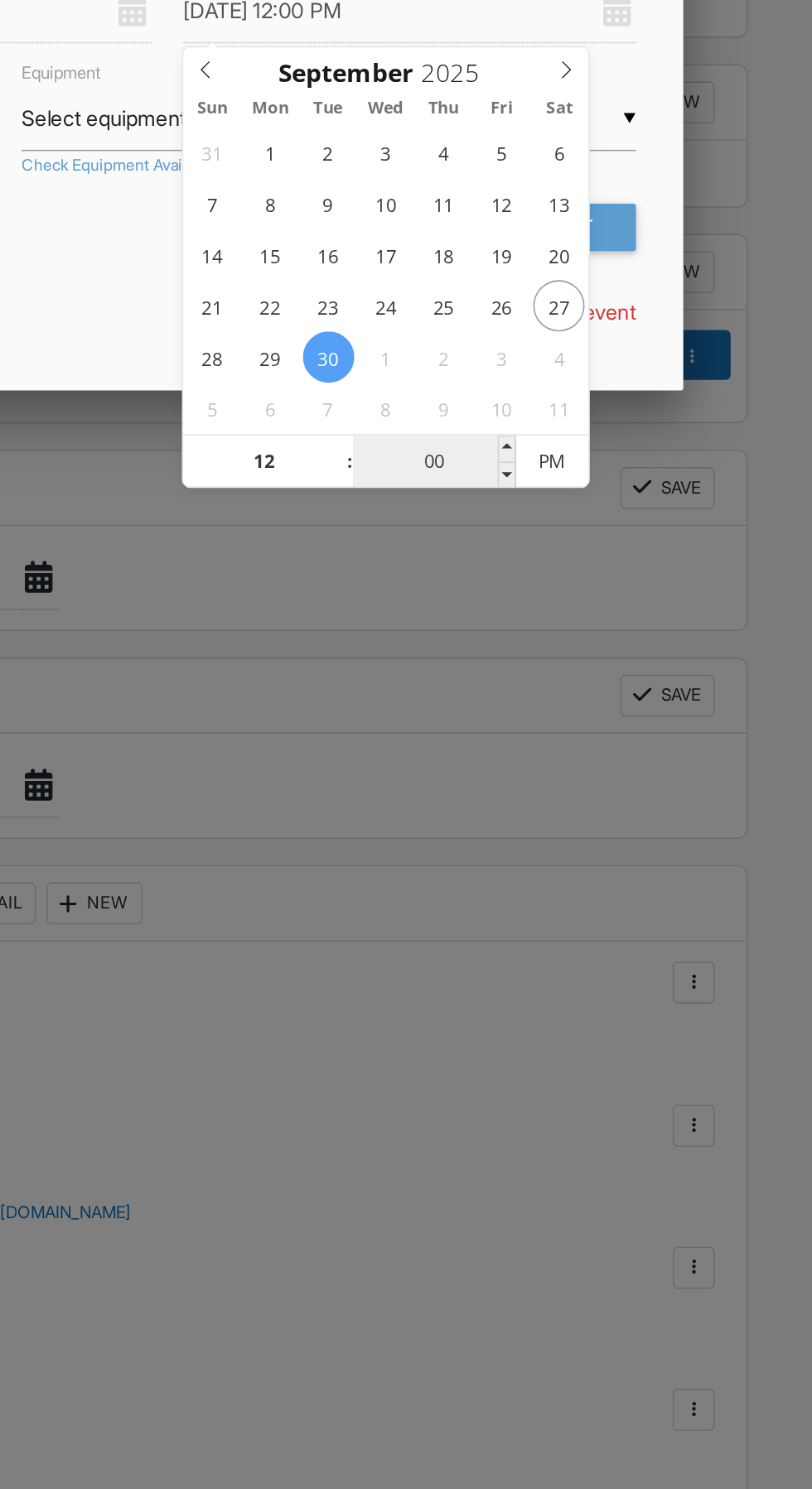
scroll to position [1473, 0]
type input "03"
type input "[DATE] 12:03 PM"
type input "30"
type input "[DATE] 12:30 PM"
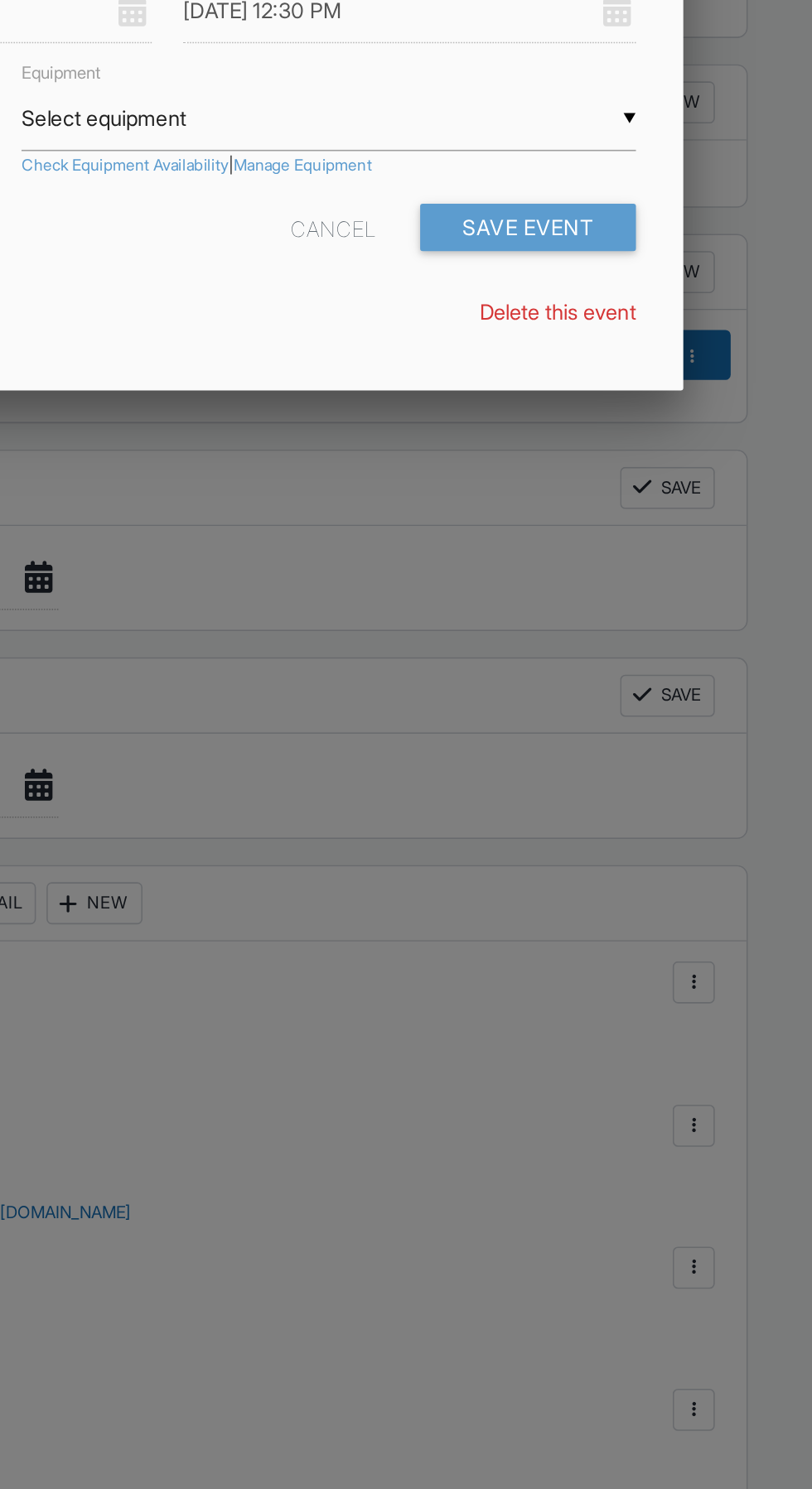
click at [639, 803] on div at bounding box center [406, 848] width 812 height 1862
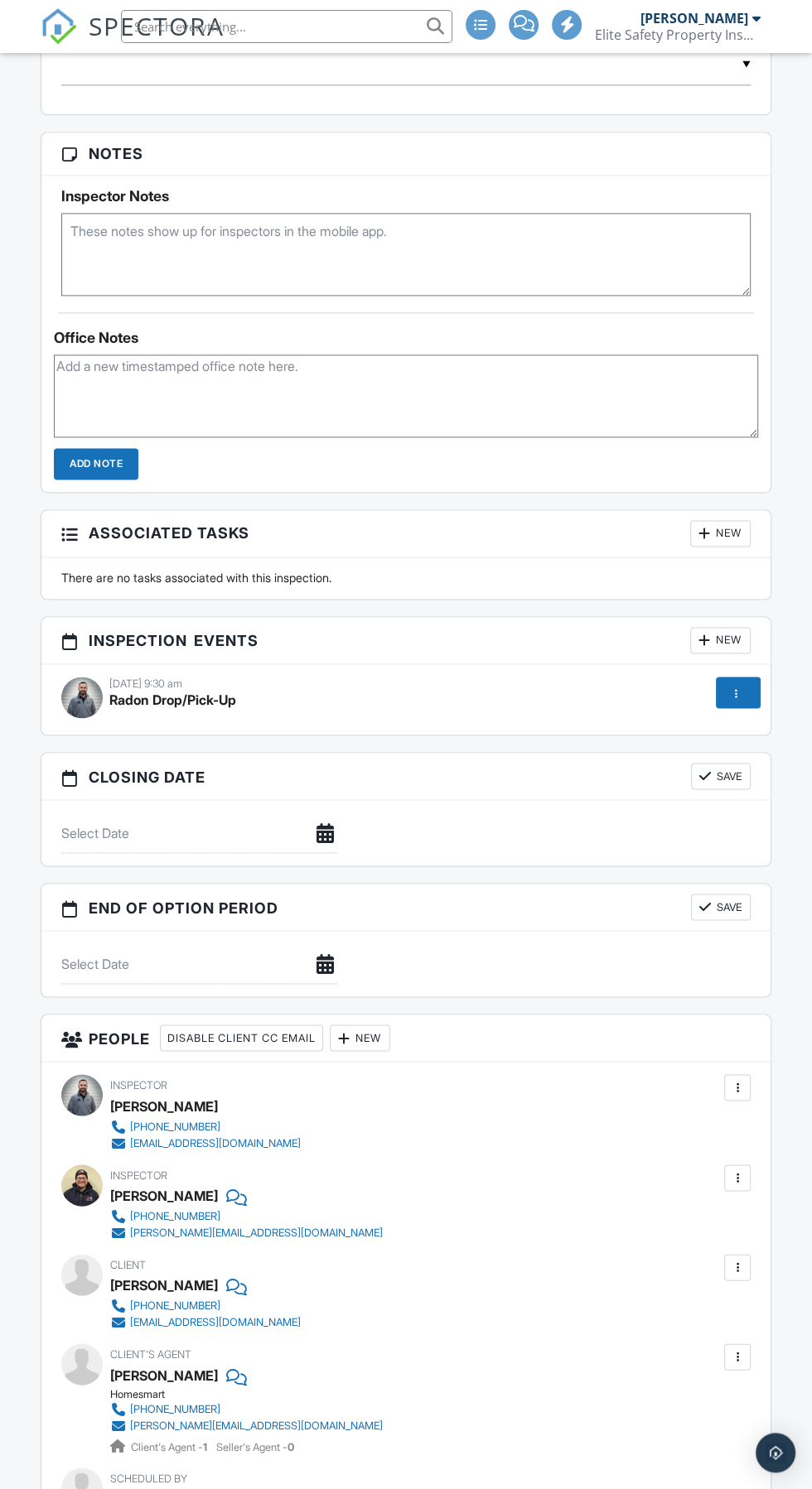
scroll to position [1465, 0]
click at [738, 686] on div at bounding box center [735, 694] width 17 height 17
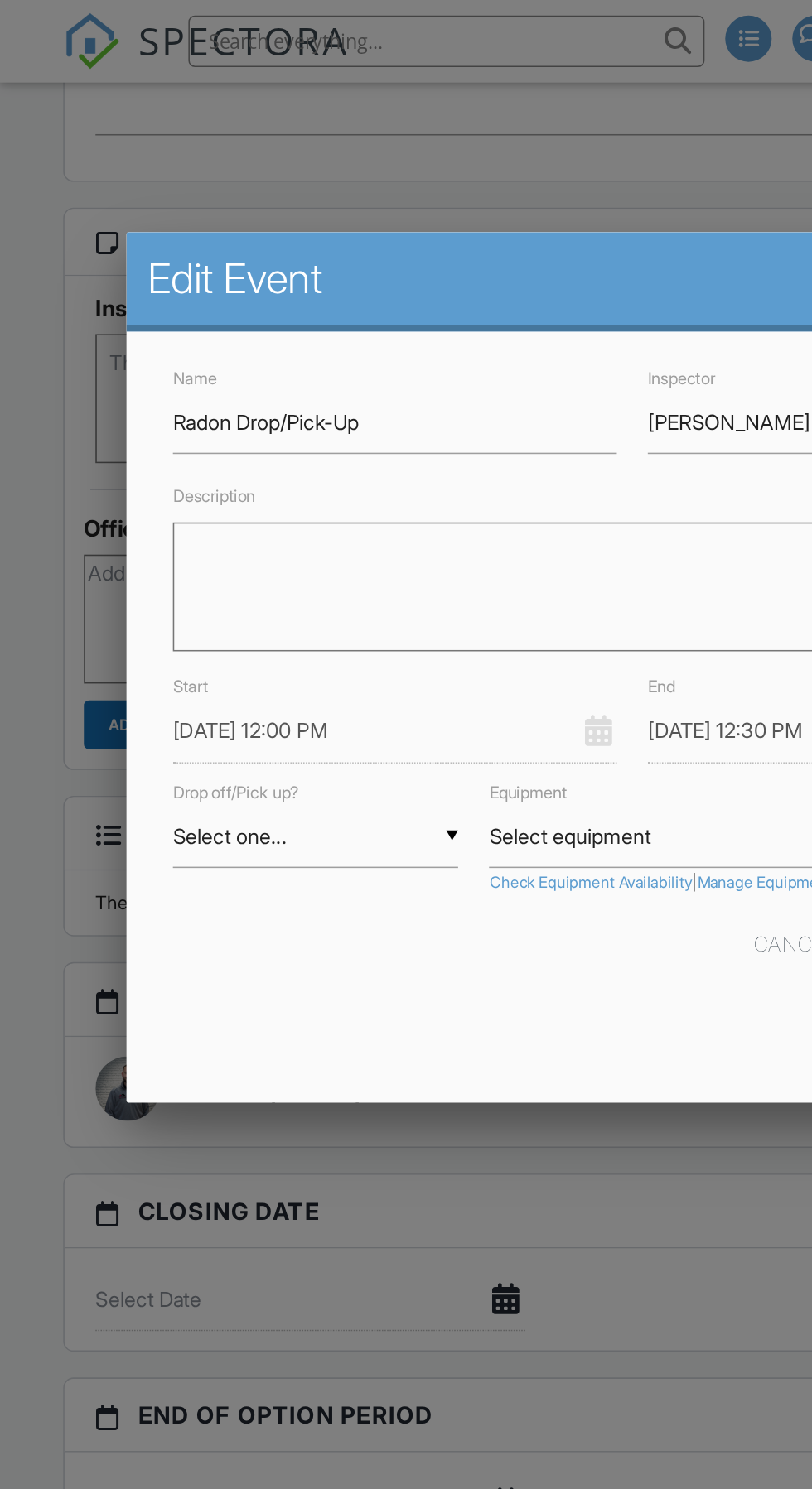
click at [449, 284] on input "[PERSON_NAME]" at bounding box center [558, 271] width 285 height 41
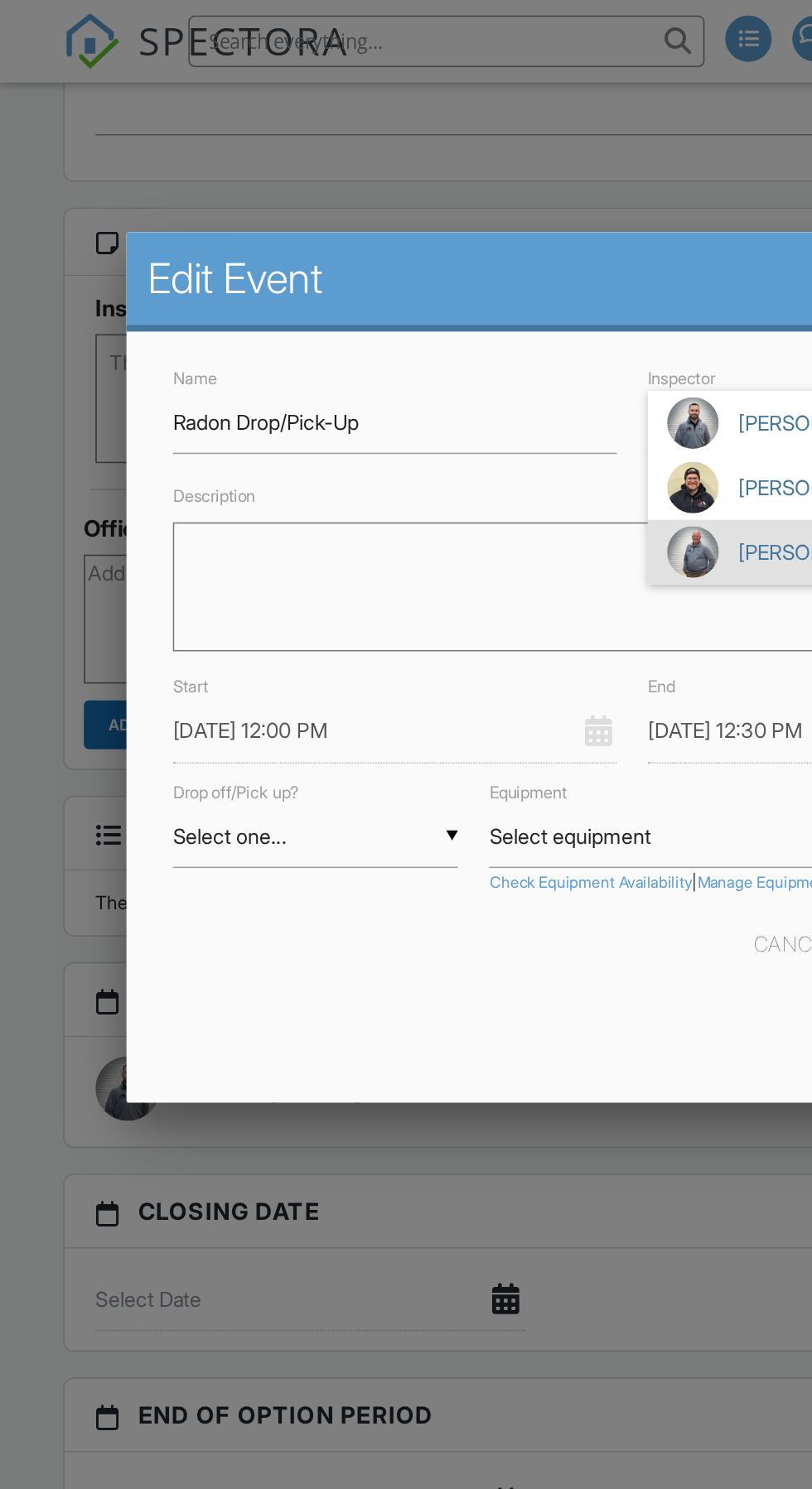
click at [348, 321] on div "Description" at bounding box center [406, 369] width 609 height 122
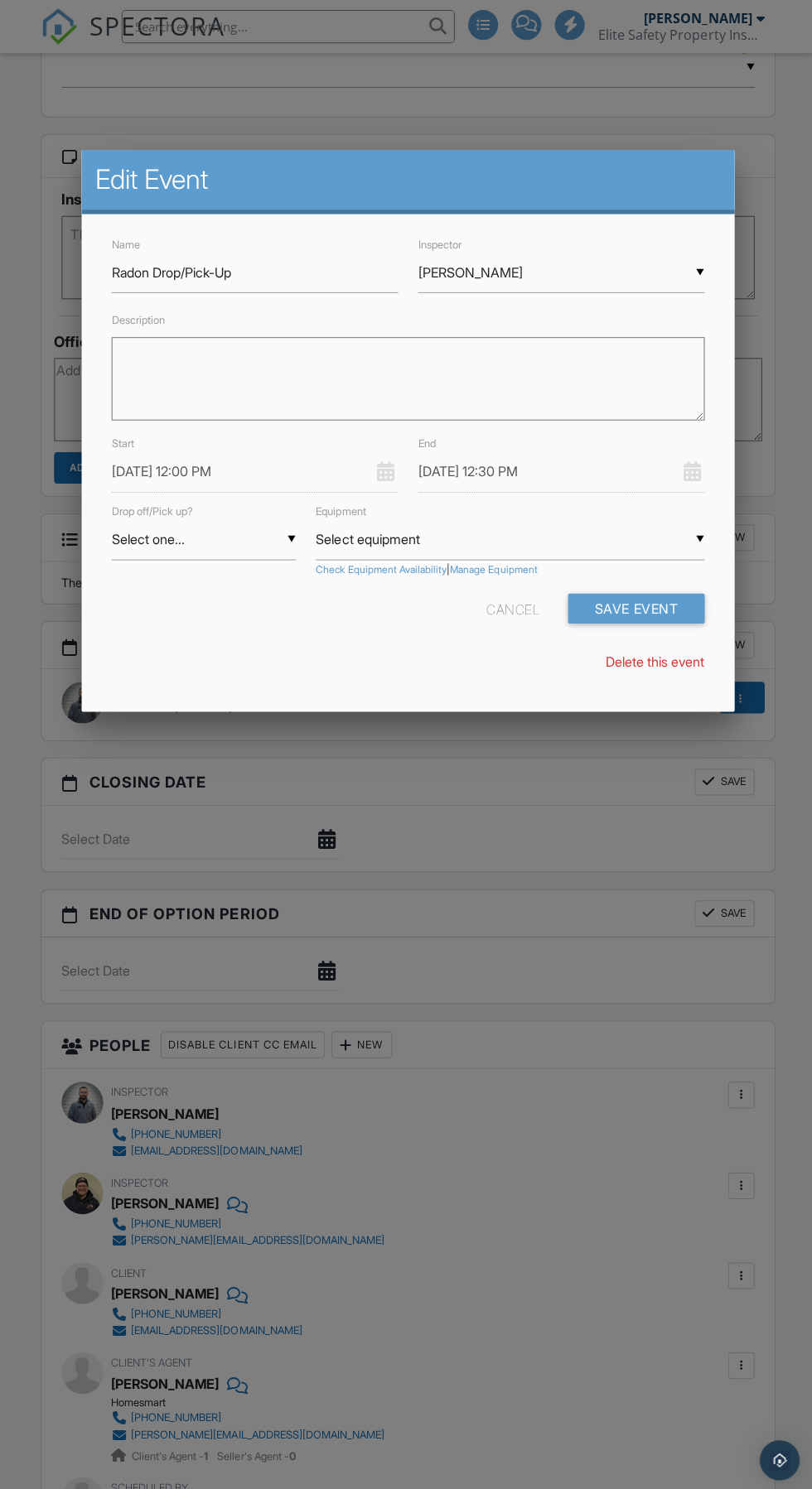
scroll to position [1465, 0]
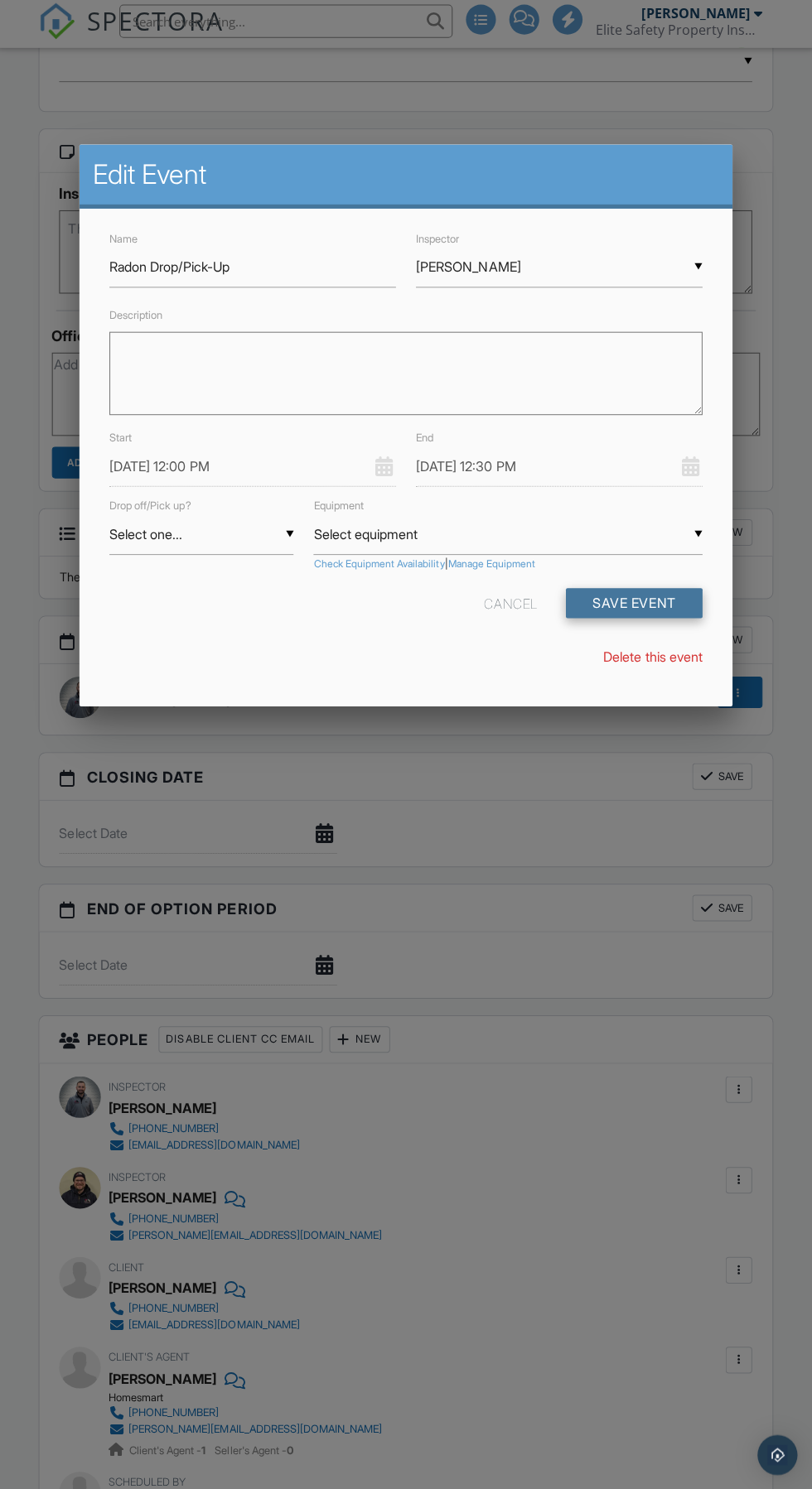
click at [686, 593] on button "Save Event" at bounding box center [633, 605] width 135 height 30
